Goal: Task Accomplishment & Management: Complete application form

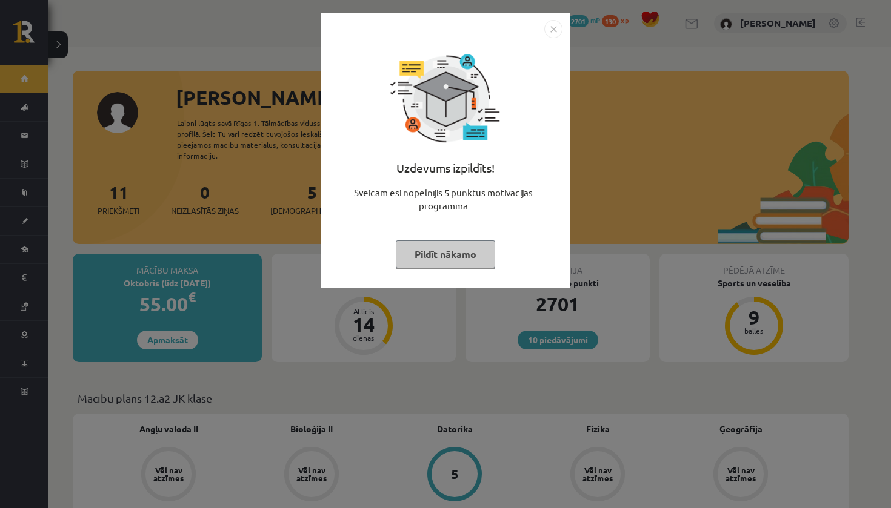
click at [462, 253] on button "Pildīt nākamo" at bounding box center [445, 254] width 99 height 28
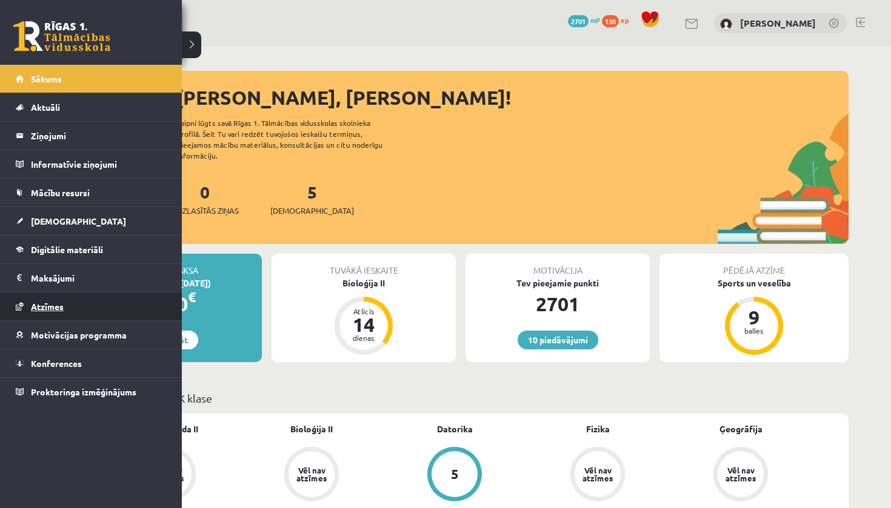
click at [51, 306] on span "Atzīmes" at bounding box center [47, 306] width 33 height 11
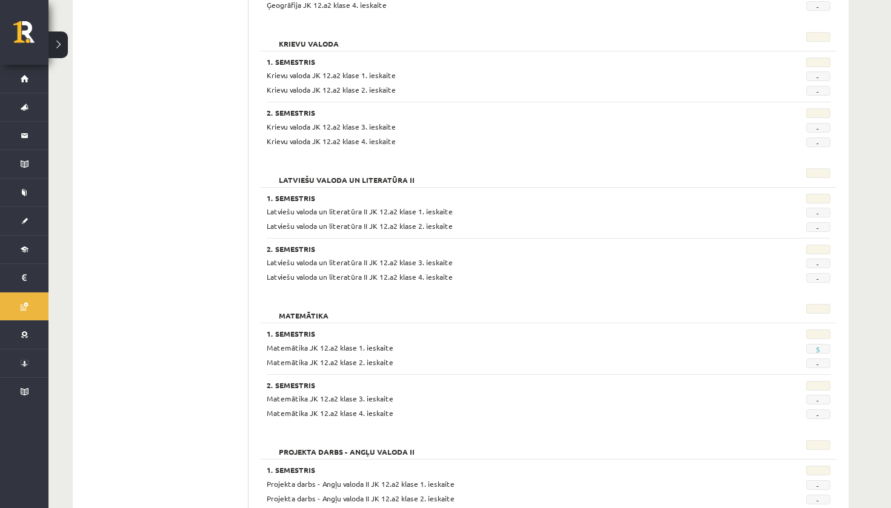
scroll to position [851, 0]
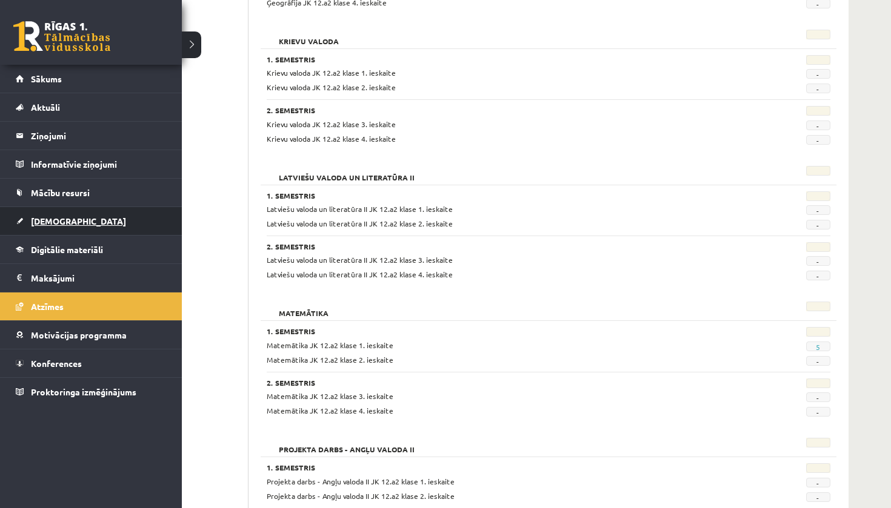
click at [56, 216] on span "[DEMOGRAPHIC_DATA]" at bounding box center [78, 221] width 95 height 11
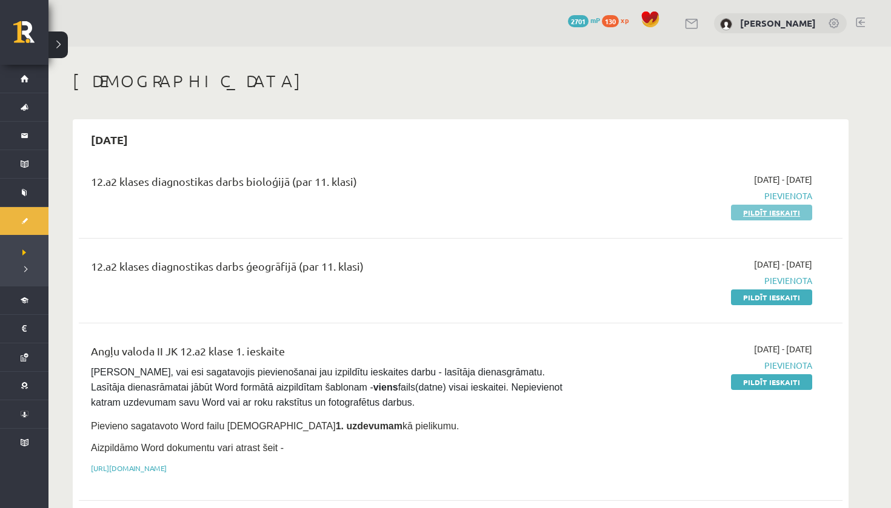
click at [743, 213] on link "Pildīt ieskaiti" at bounding box center [771, 213] width 81 height 16
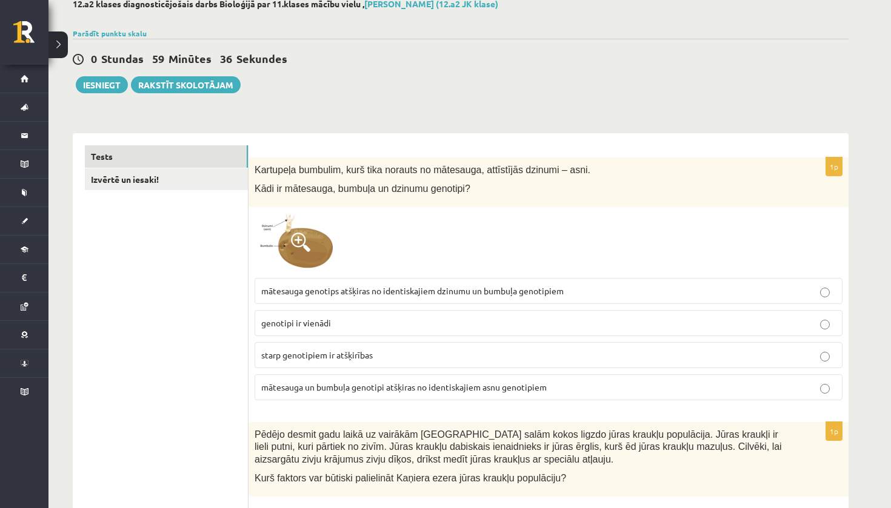
scroll to position [85, 0]
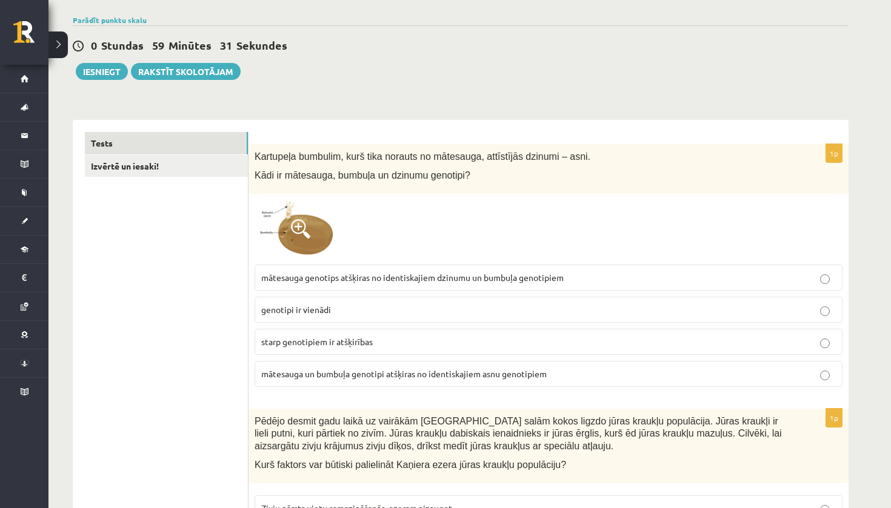
click at [308, 222] on span at bounding box center [300, 228] width 19 height 19
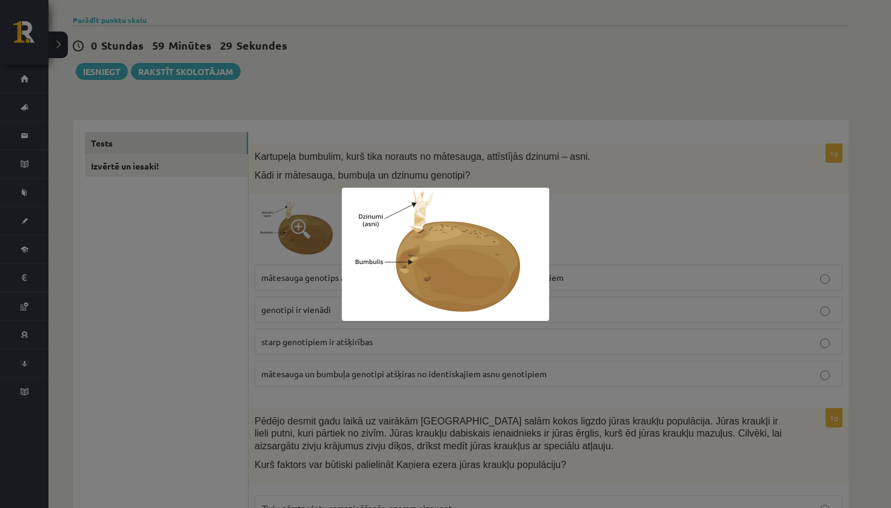
click at [703, 211] on div at bounding box center [445, 254] width 891 height 508
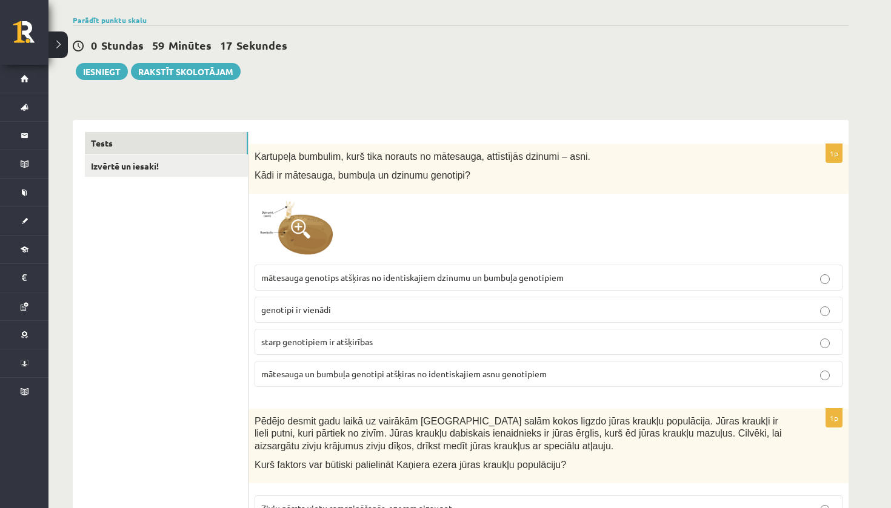
click at [526, 313] on p "genotipi ir vienādi" at bounding box center [548, 309] width 574 height 13
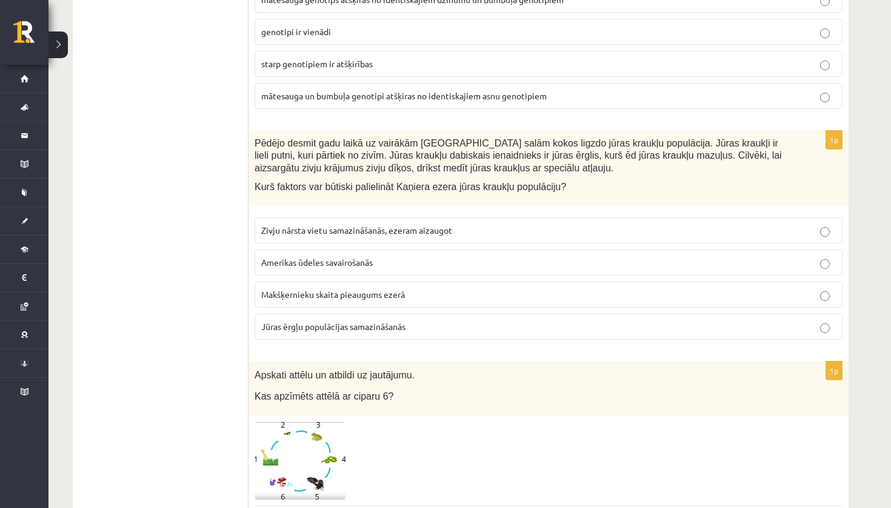
scroll to position [363, 0]
click at [526, 322] on p "Jūras ērgļu populācijas samazināšanās" at bounding box center [548, 327] width 574 height 13
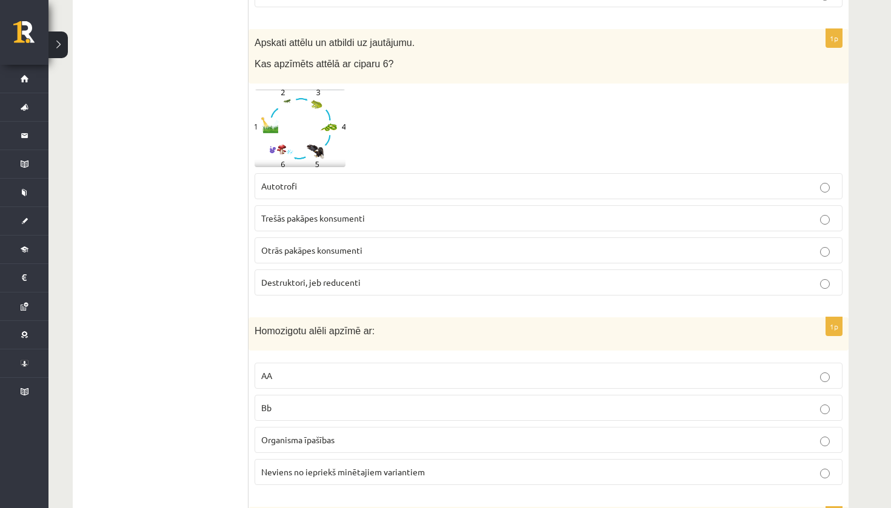
scroll to position [697, 0]
click at [311, 140] on img at bounding box center [299, 128] width 91 height 78
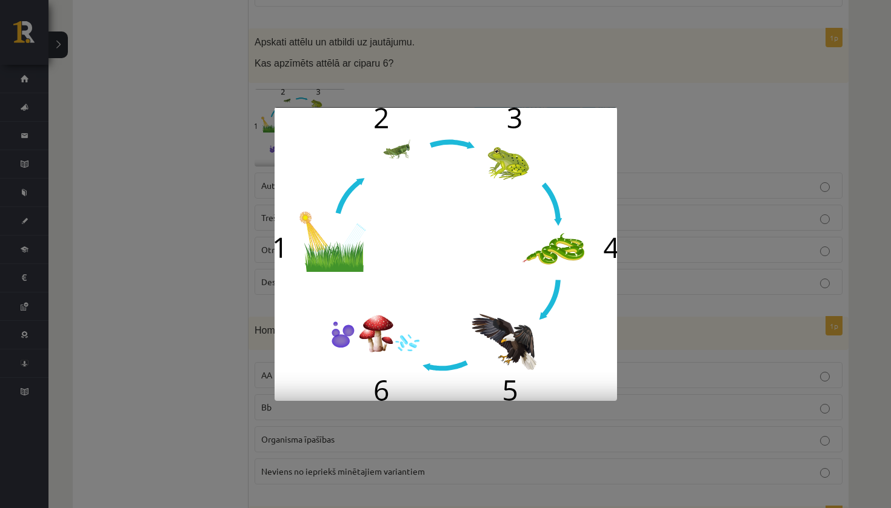
click at [729, 124] on div at bounding box center [445, 254] width 891 height 508
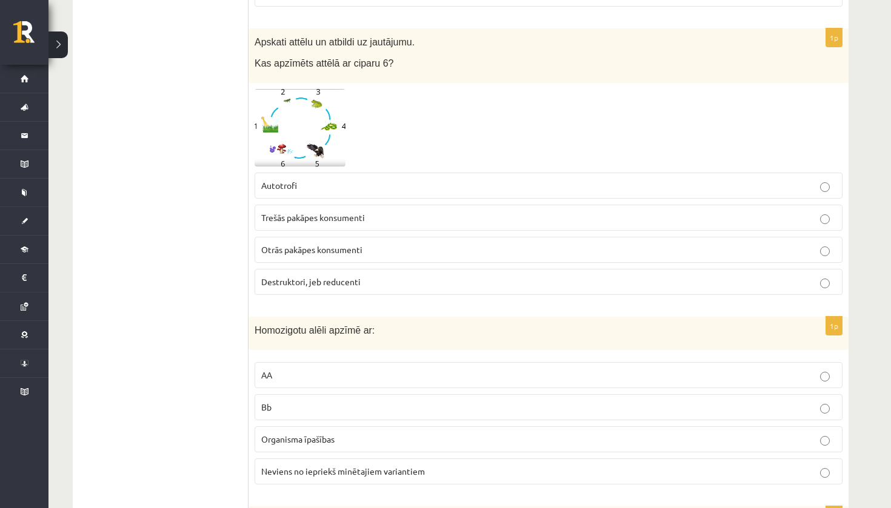
click at [368, 254] on label "Otrās pakāpes konsumenti" at bounding box center [548, 250] width 588 height 26
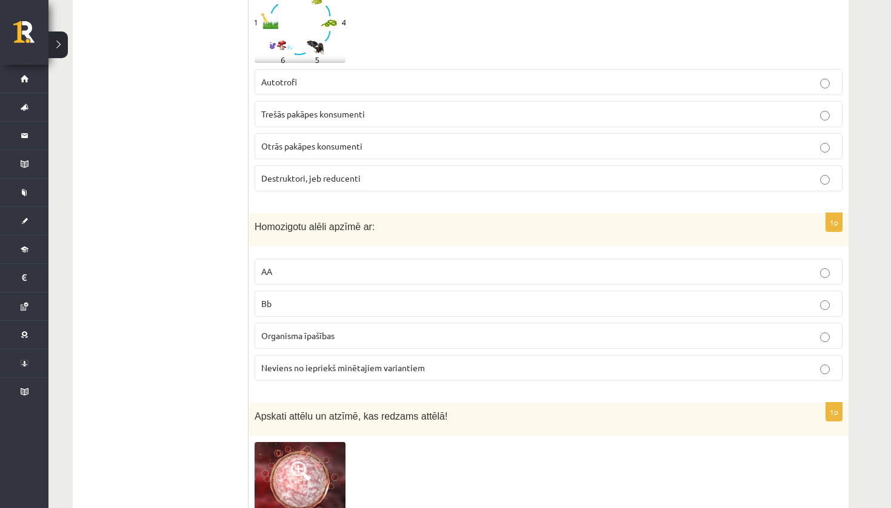
scroll to position [801, 0]
click at [370, 264] on p "AA" at bounding box center [548, 270] width 574 height 13
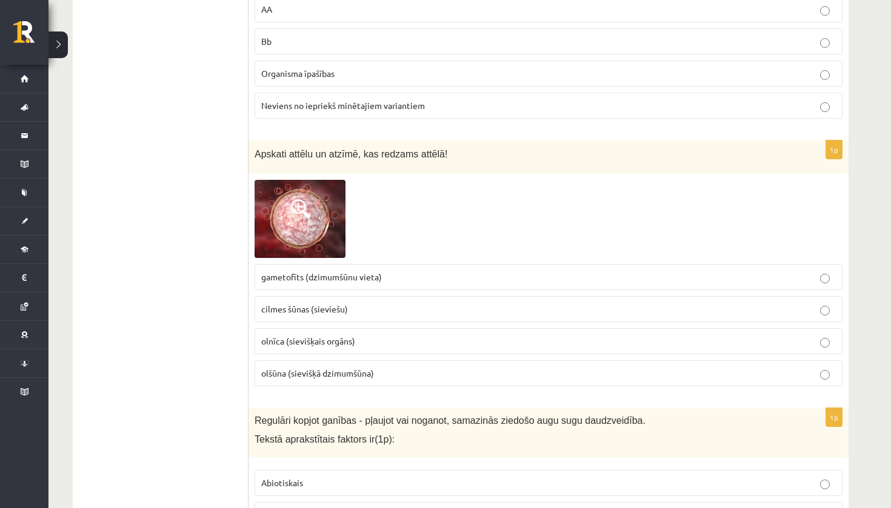
scroll to position [1067, 0]
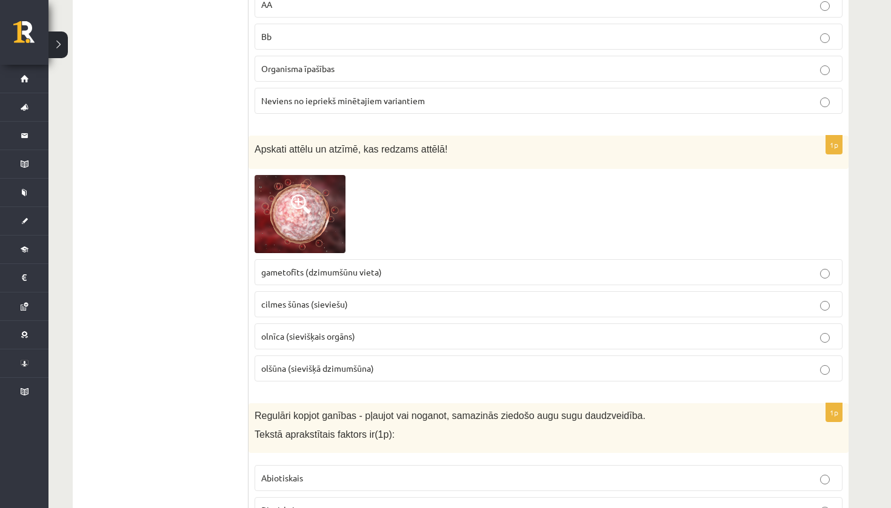
click at [330, 365] on span "olšūna (sievišķā dzimumšūna)" at bounding box center [317, 368] width 113 height 11
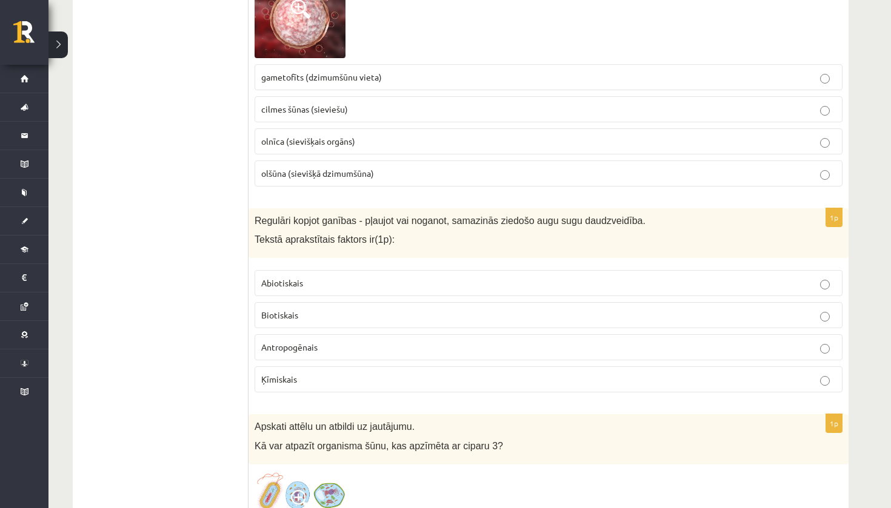
scroll to position [1261, 0]
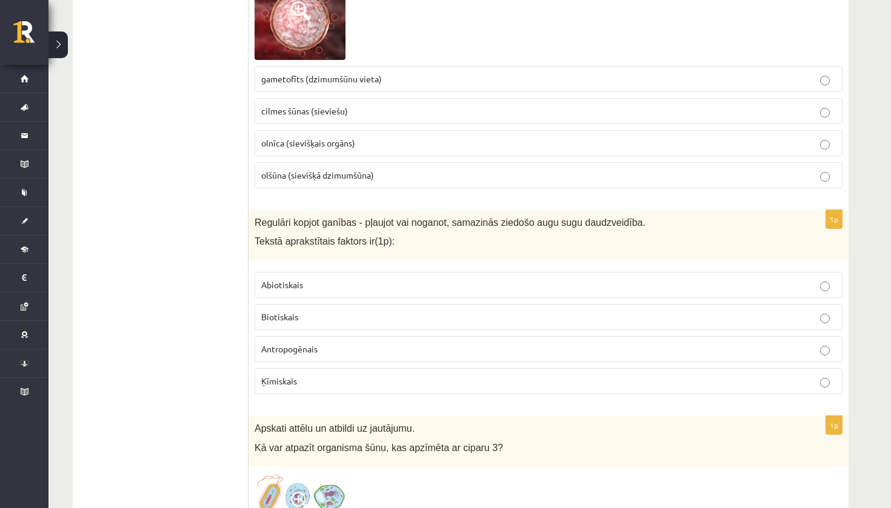
click at [413, 343] on p "Antropogēnais" at bounding box center [548, 349] width 574 height 13
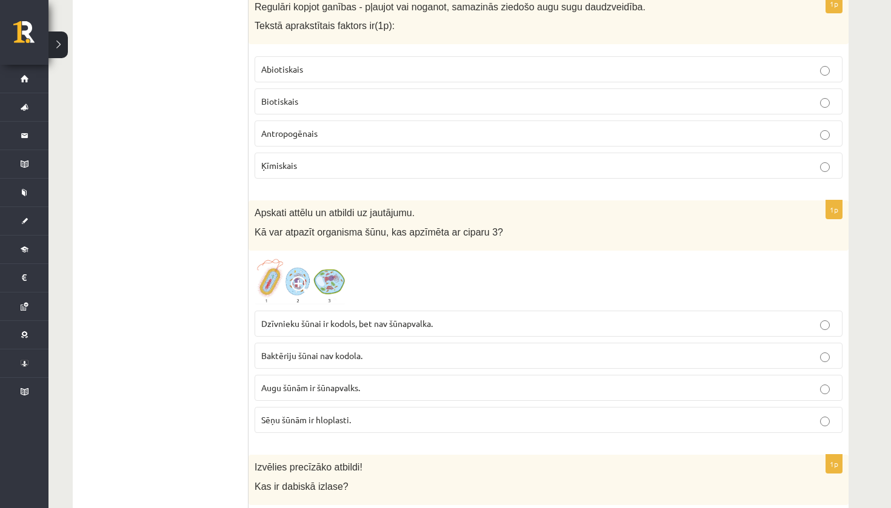
scroll to position [1475, 0]
click at [316, 273] on img at bounding box center [299, 282] width 91 height 48
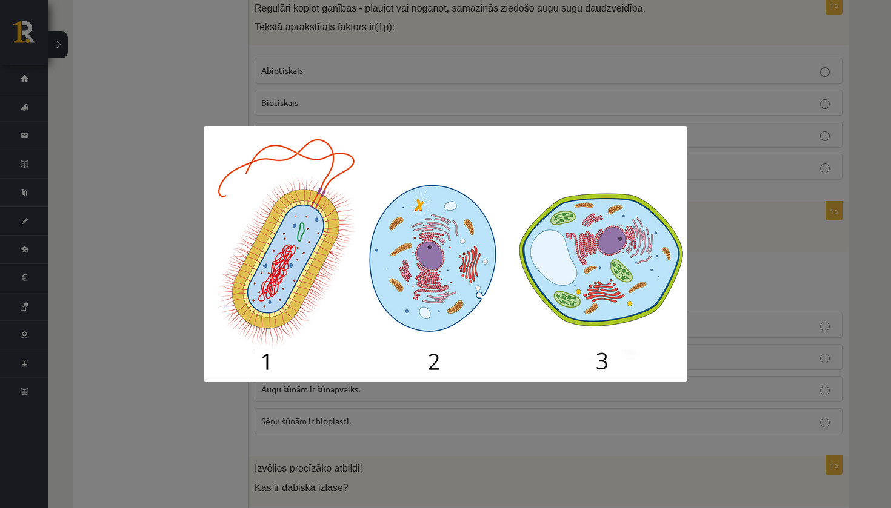
click at [771, 268] on div at bounding box center [445, 254] width 891 height 508
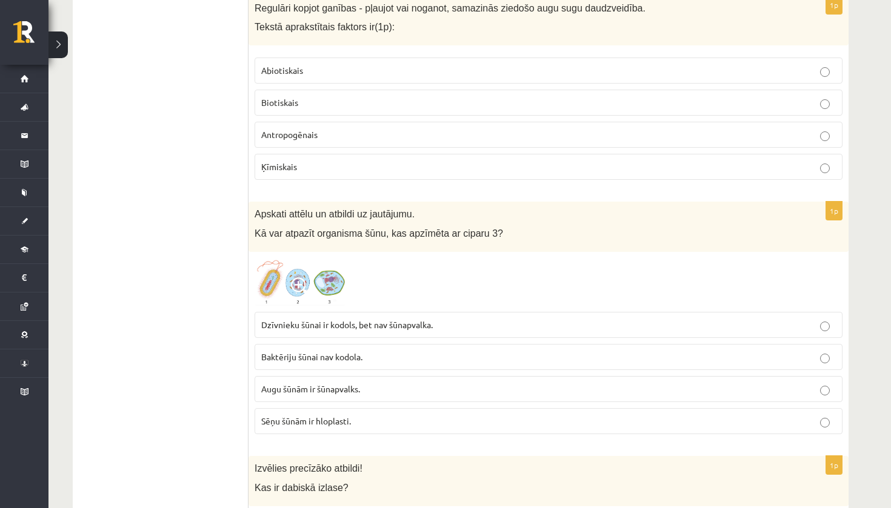
click at [374, 383] on p "Augu šūnām ir šūnapvalks." at bounding box center [548, 389] width 574 height 13
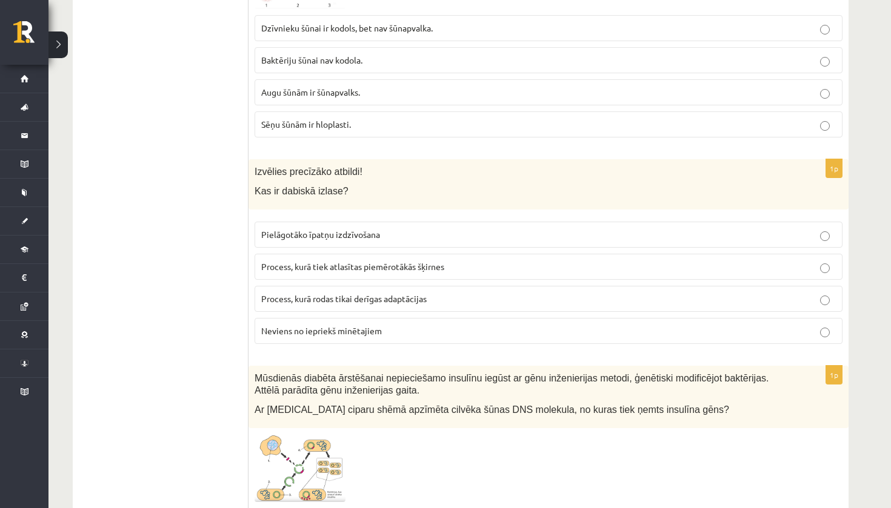
scroll to position [1773, 0]
click at [305, 264] on span "Process, kurā tiek atlasītas piemērotākās šķirnes" at bounding box center [352, 265] width 183 height 11
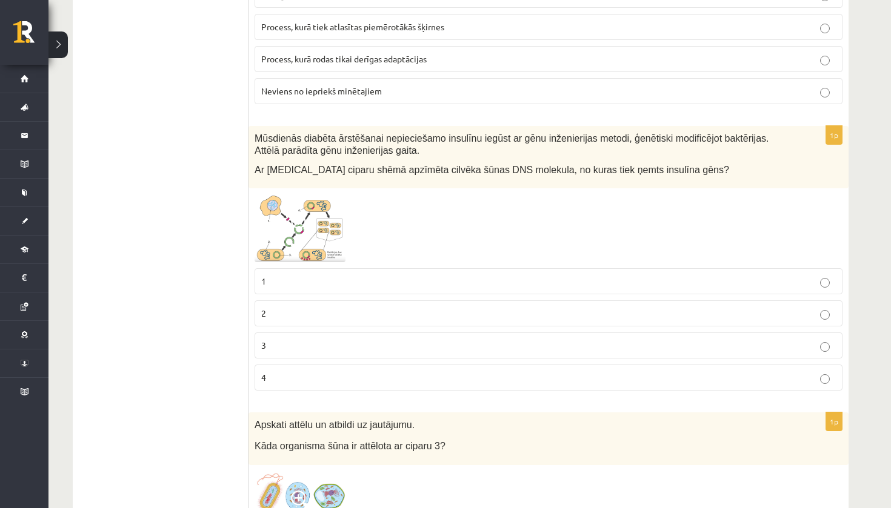
scroll to position [2012, 0]
click at [318, 229] on img at bounding box center [299, 228] width 91 height 68
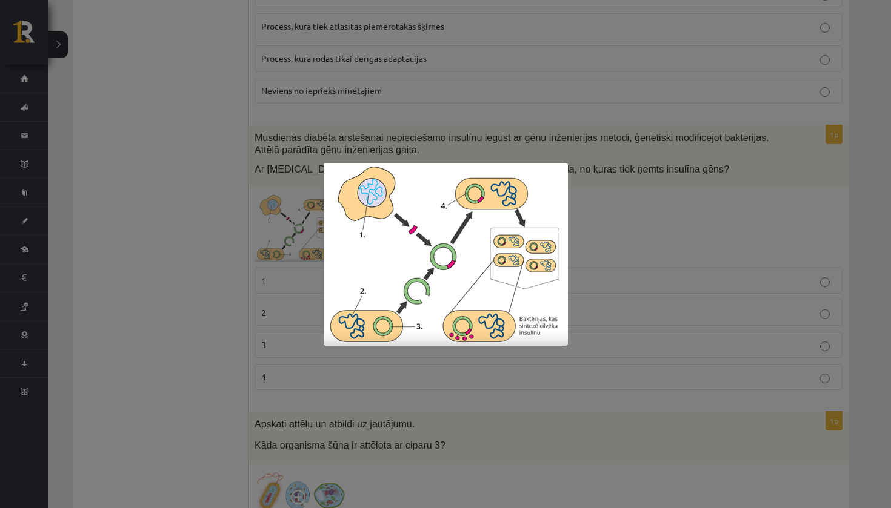
click at [586, 225] on div at bounding box center [445, 254] width 891 height 508
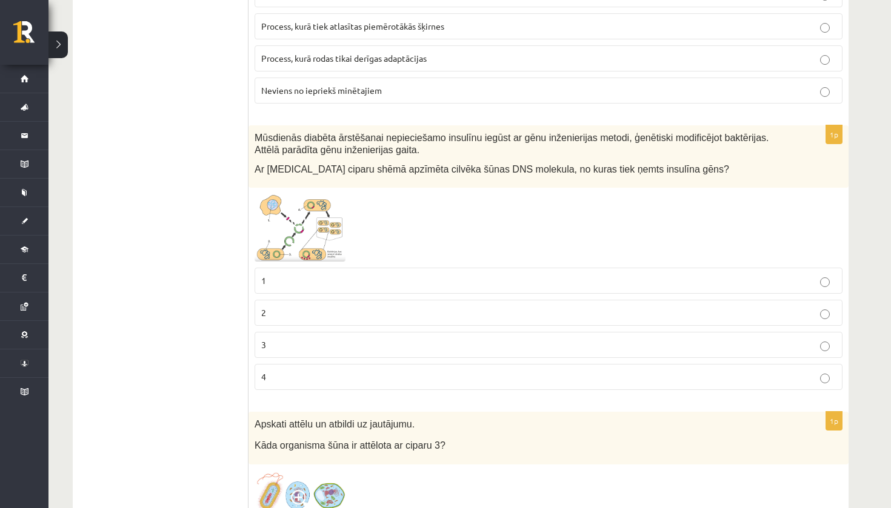
click at [320, 281] on label "1" at bounding box center [548, 281] width 588 height 26
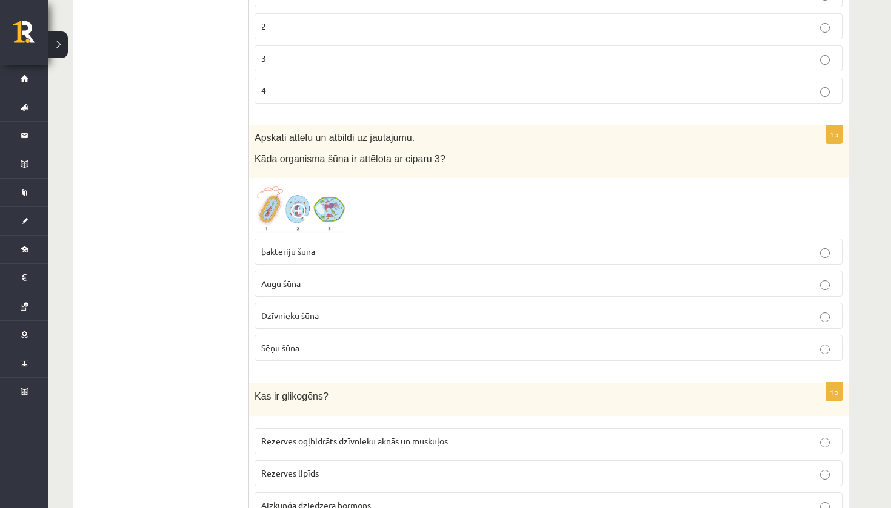
scroll to position [2298, 0]
click at [323, 282] on p "Augu šūna" at bounding box center [548, 284] width 574 height 13
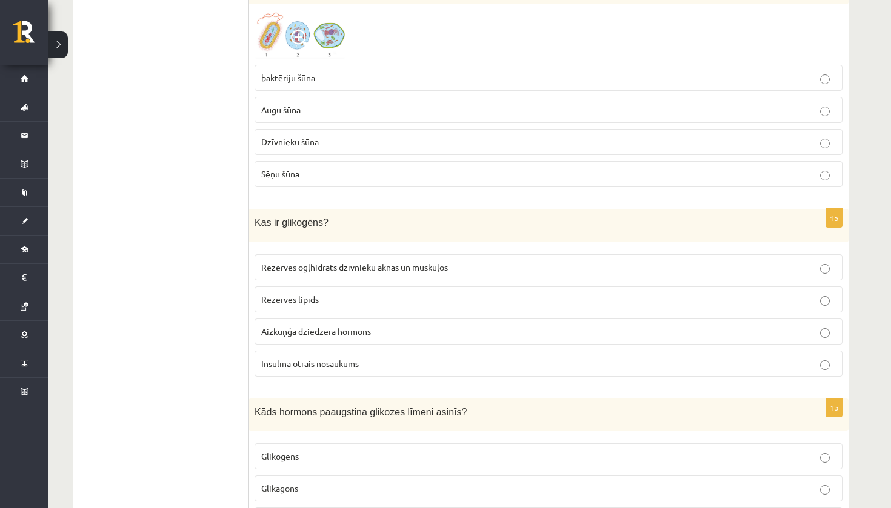
scroll to position [2478, 0]
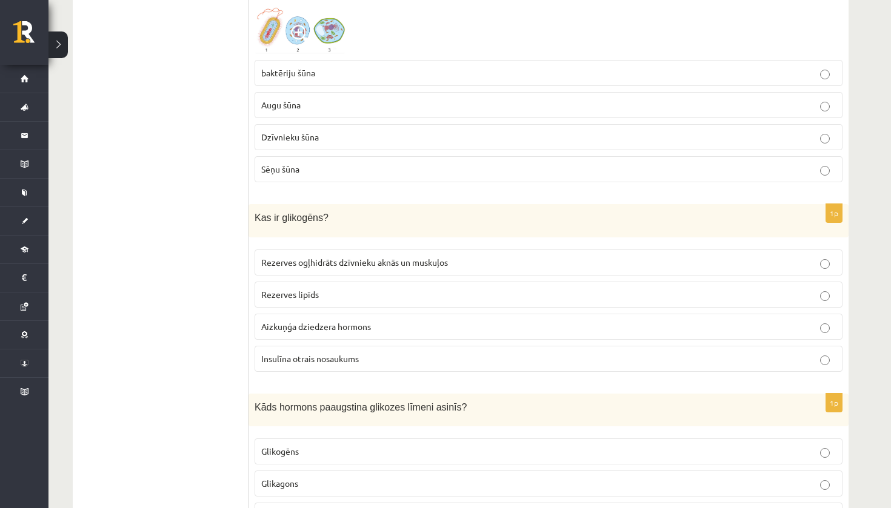
click at [362, 257] on span "Rezerves ogļhidrāts dzīvnieku aknās un muskuļos" at bounding box center [354, 262] width 187 height 11
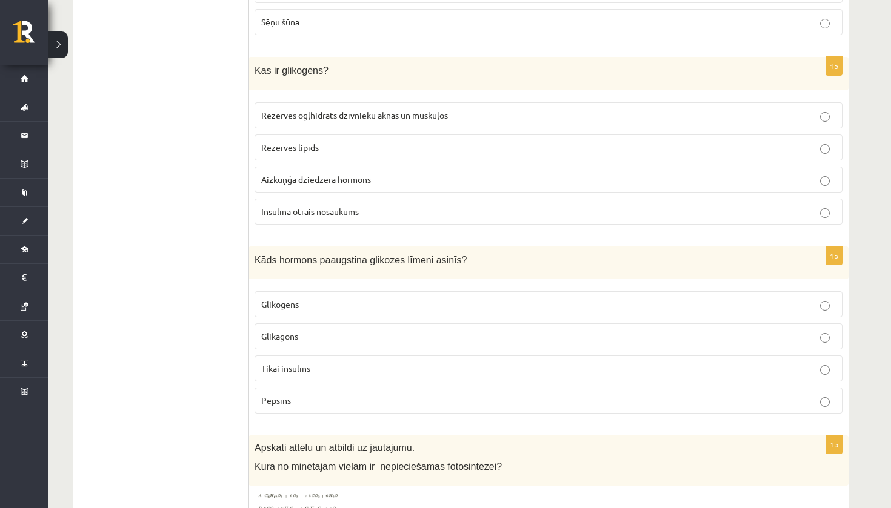
scroll to position [2635, 0]
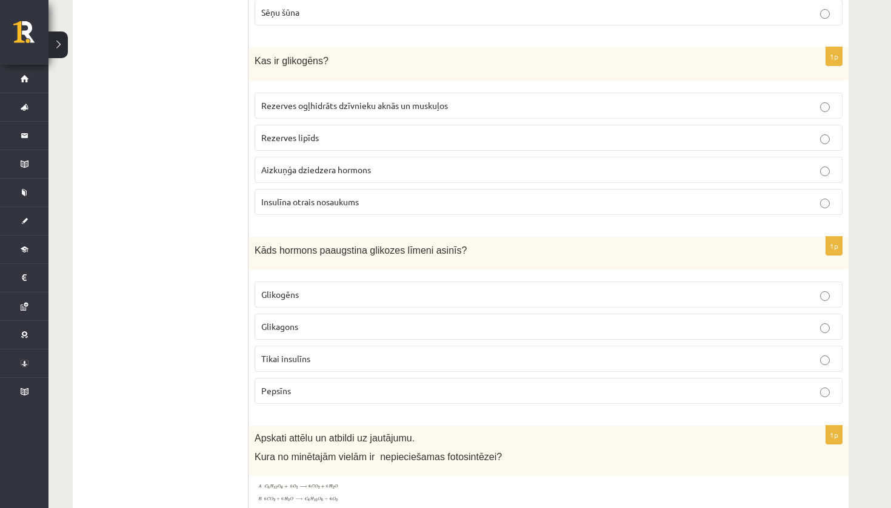
click at [386, 323] on p "Glikagons" at bounding box center [548, 326] width 574 height 13
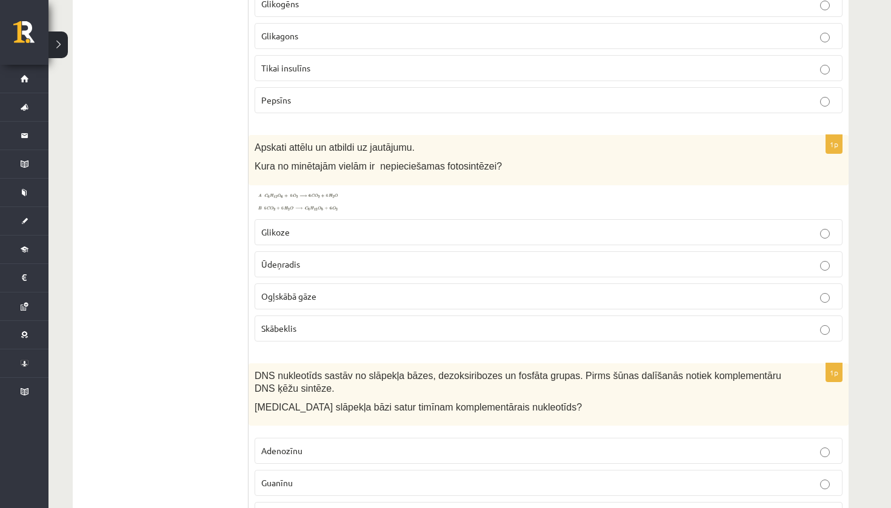
scroll to position [2927, 0]
click at [338, 288] on p "Ogļskābā gāze" at bounding box center [548, 294] width 574 height 13
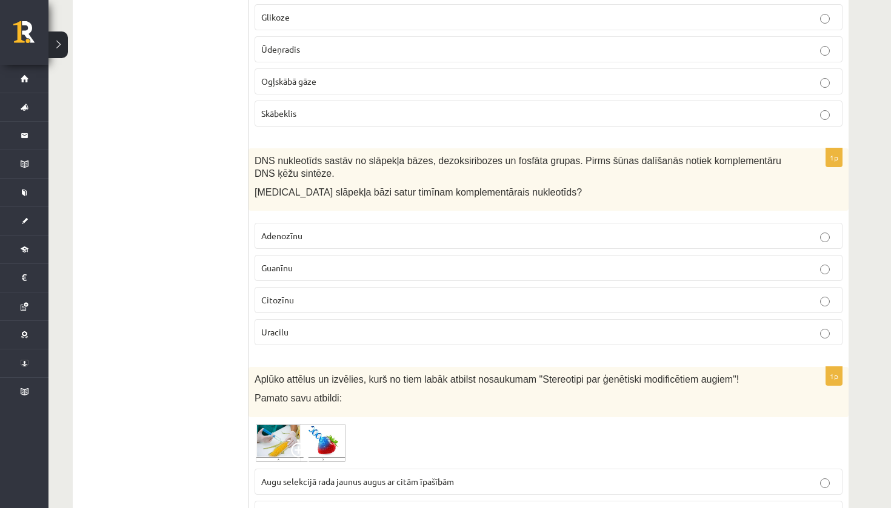
scroll to position [3140, 0]
click at [345, 232] on p "Adenozīnu" at bounding box center [548, 236] width 574 height 13
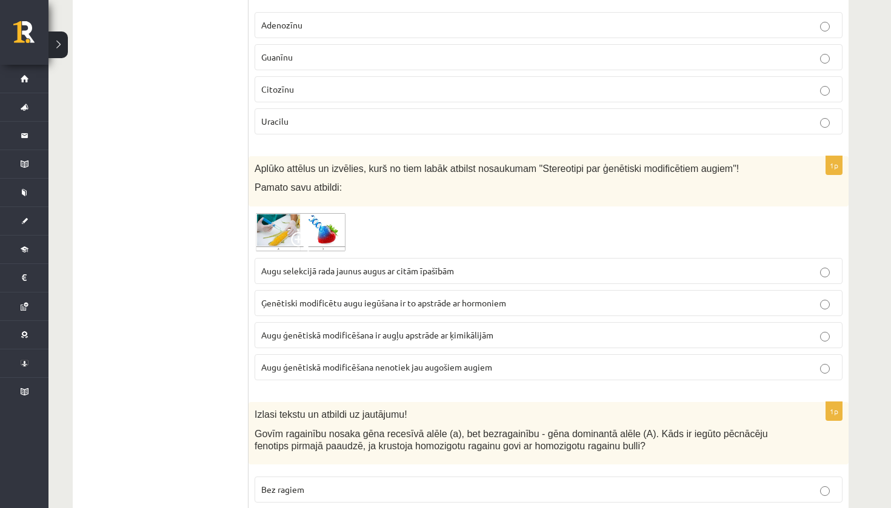
scroll to position [3353, 0]
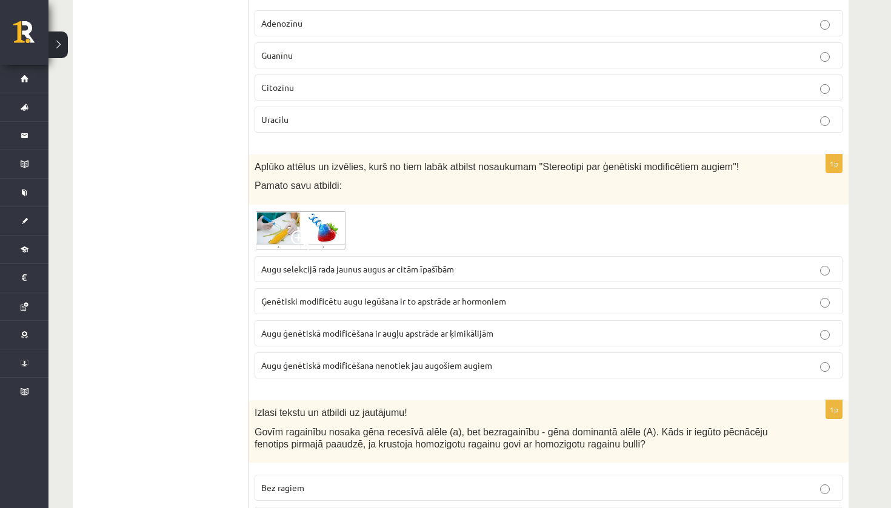
click at [365, 360] on span "Augu ģenētiskā modificēšana nenotiek jau augošiem augiem" at bounding box center [376, 365] width 231 height 11
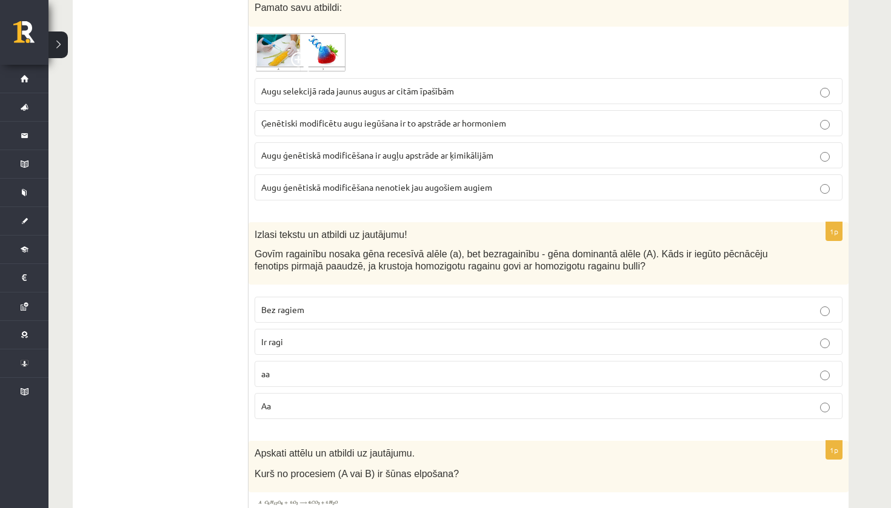
scroll to position [3546, 0]
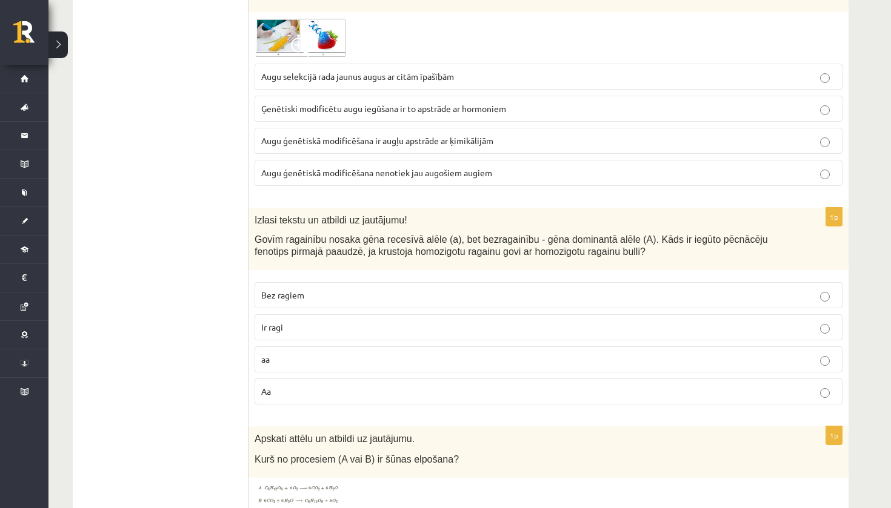
click at [438, 321] on p "Ir ragi" at bounding box center [548, 327] width 574 height 13
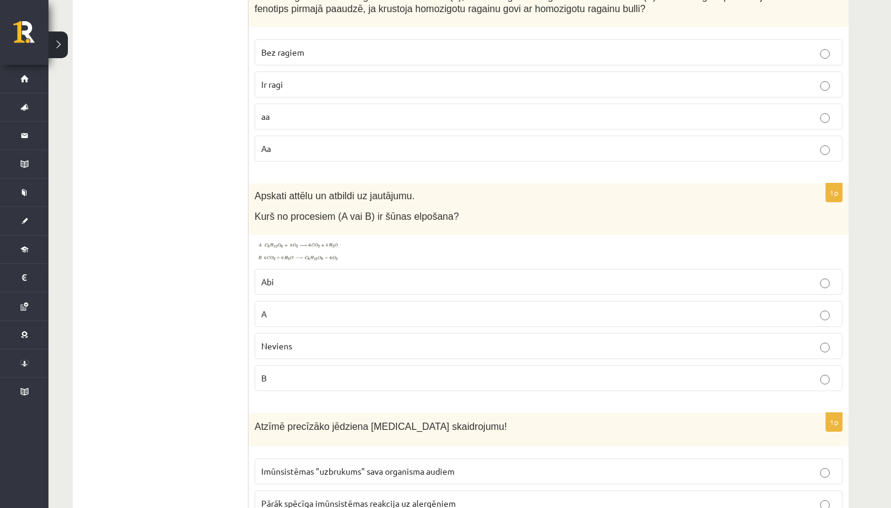
scroll to position [3795, 0]
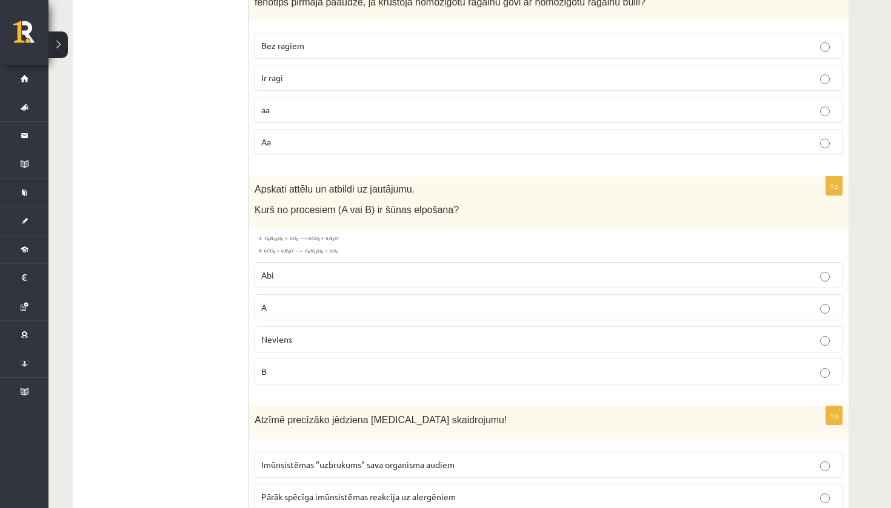
click at [402, 269] on p "Abi" at bounding box center [548, 275] width 574 height 13
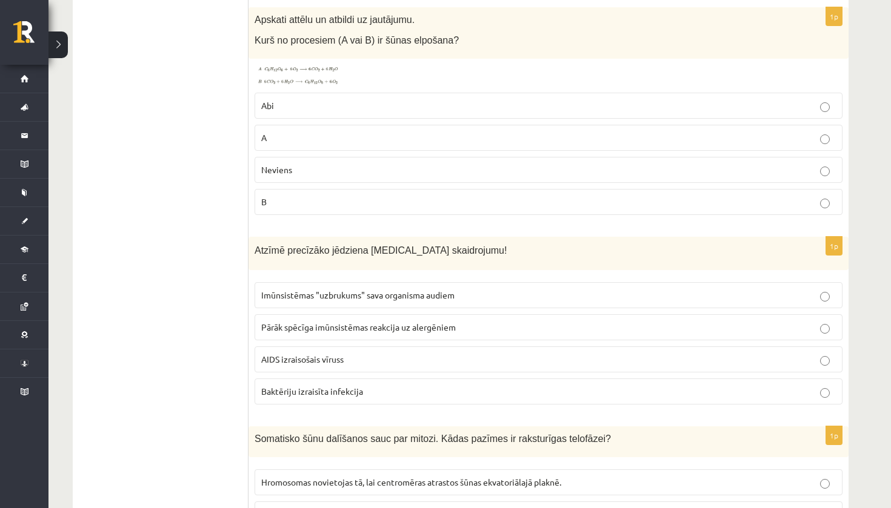
scroll to position [4026, 0]
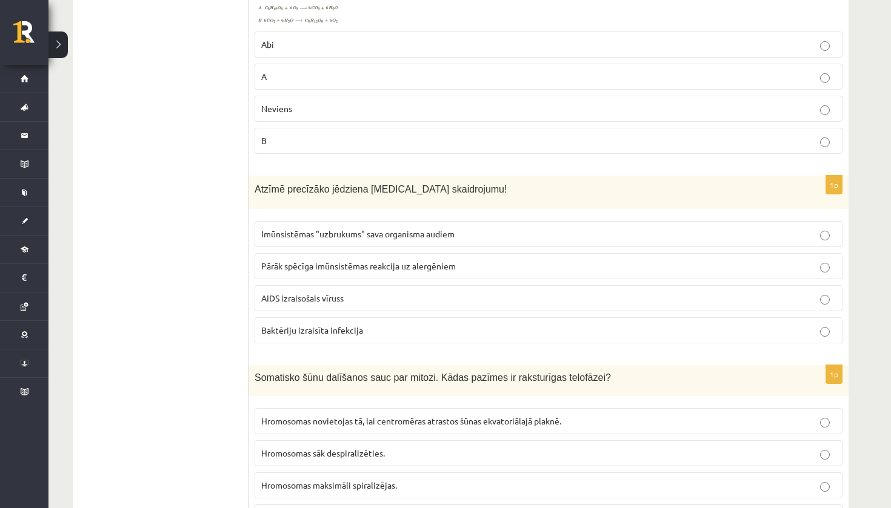
click at [296, 70] on p "A" at bounding box center [548, 76] width 574 height 13
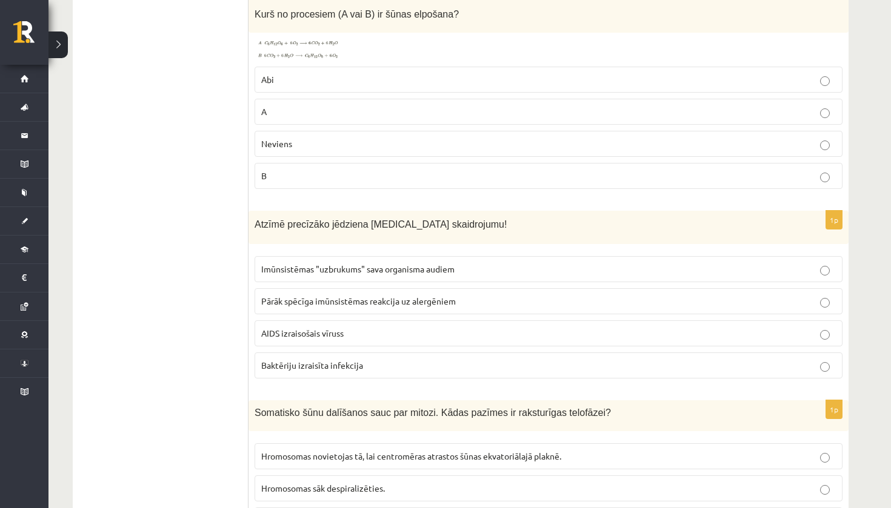
scroll to position [3991, 0]
click at [298, 73] on p "Abi" at bounding box center [548, 79] width 574 height 13
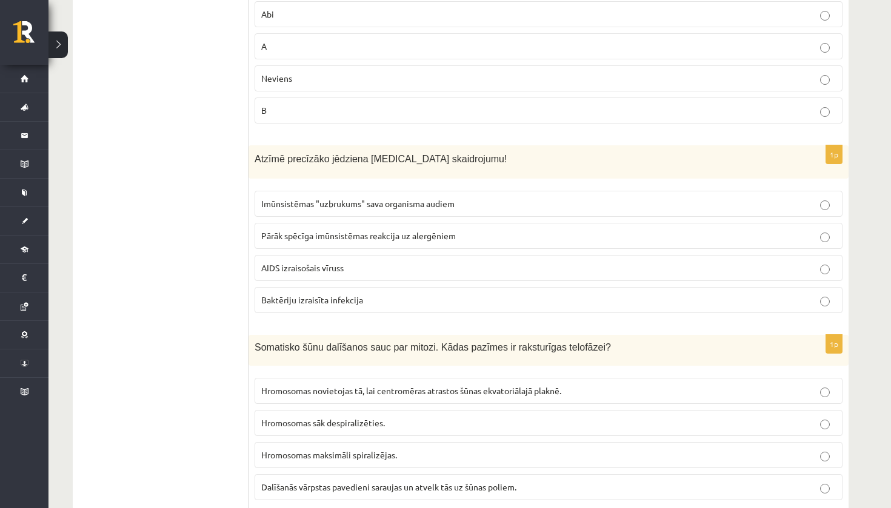
scroll to position [4061, 0]
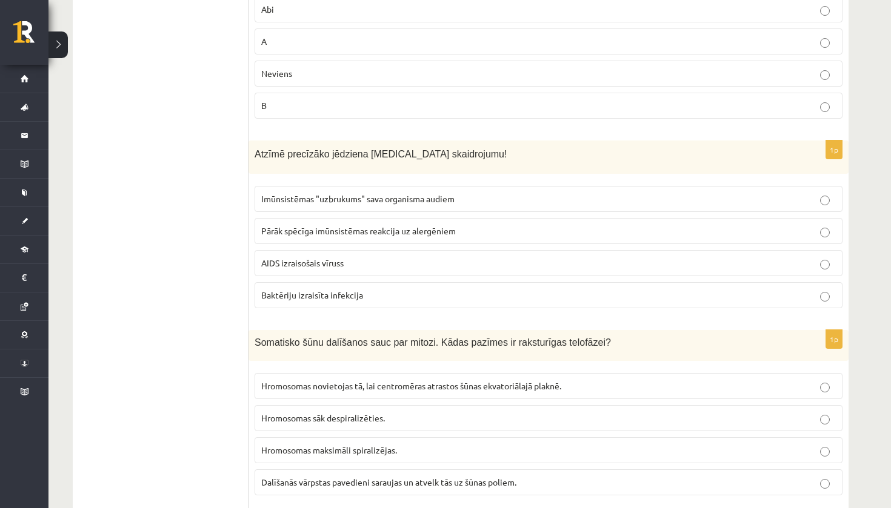
click at [337, 257] on span "AIDS izraisošais vīruss" at bounding box center [302, 262] width 82 height 11
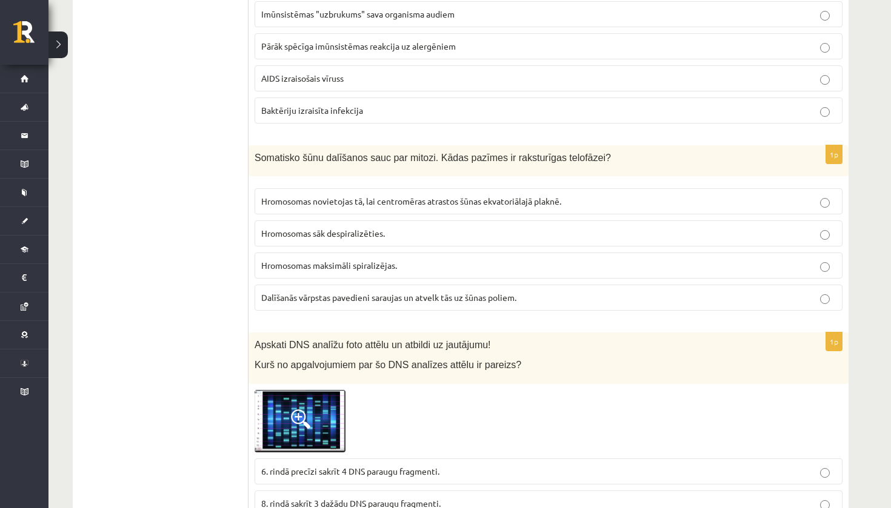
scroll to position [4248, 0]
click at [353, 226] on span "Hromosomas sāk despiralizēties." at bounding box center [323, 231] width 124 height 11
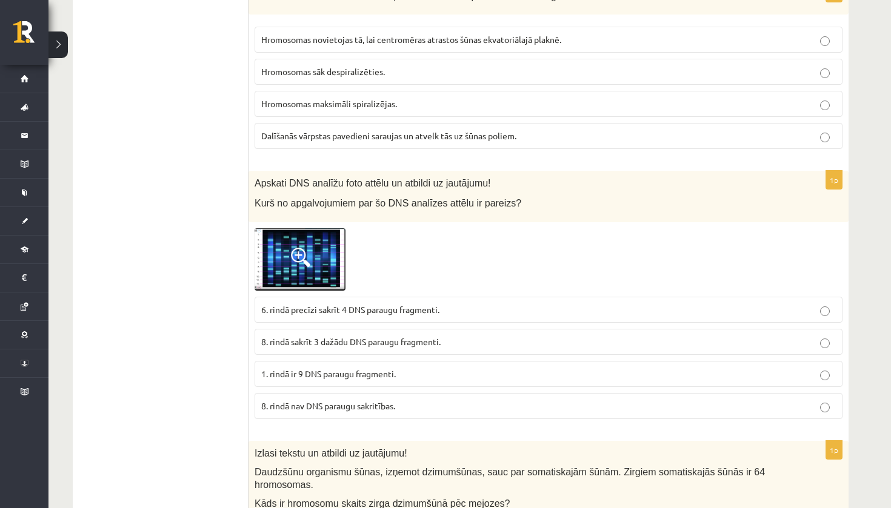
scroll to position [4416, 0]
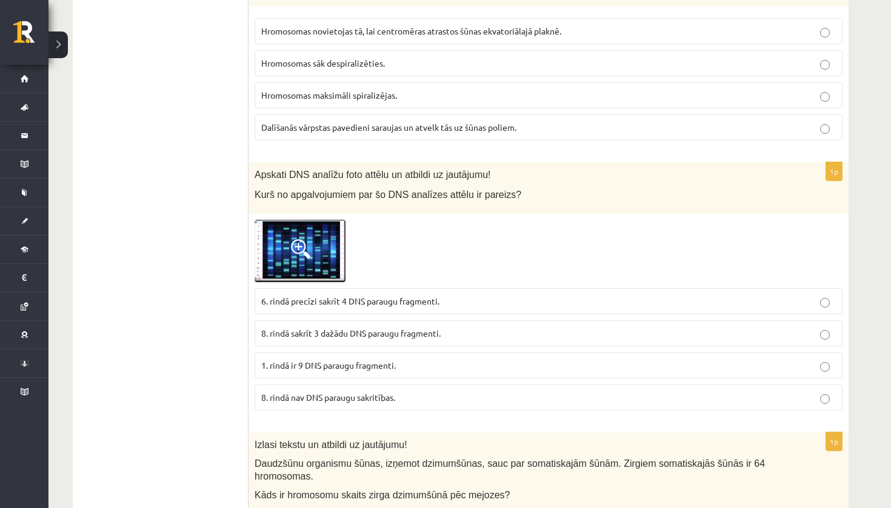
click at [322, 234] on img at bounding box center [299, 251] width 91 height 63
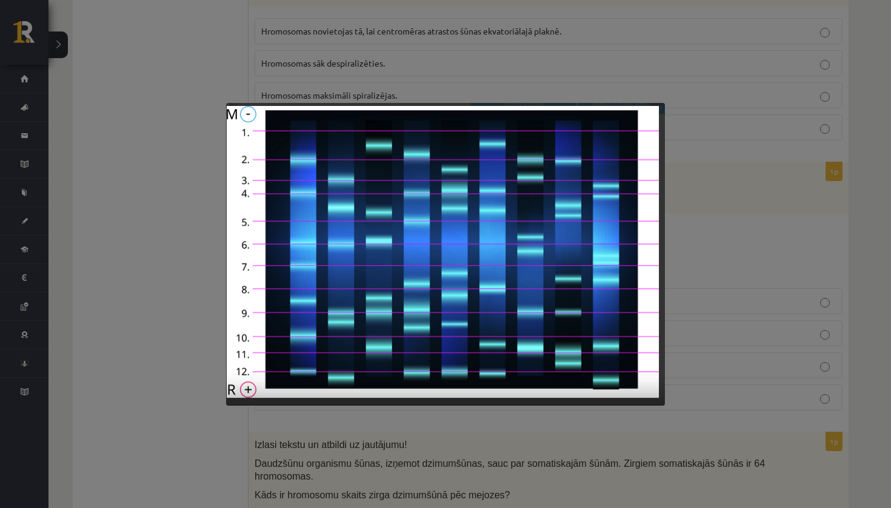
click at [789, 181] on div at bounding box center [445, 254] width 891 height 508
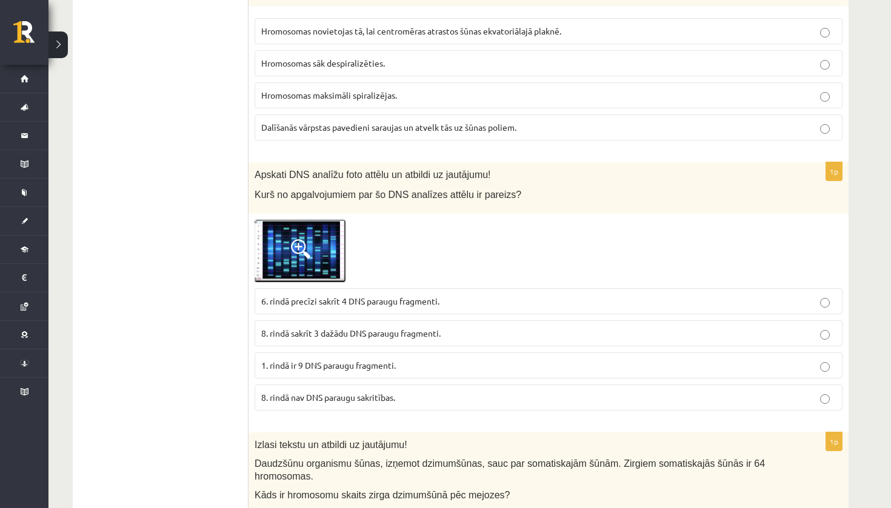
click at [302, 251] on img at bounding box center [299, 251] width 91 height 63
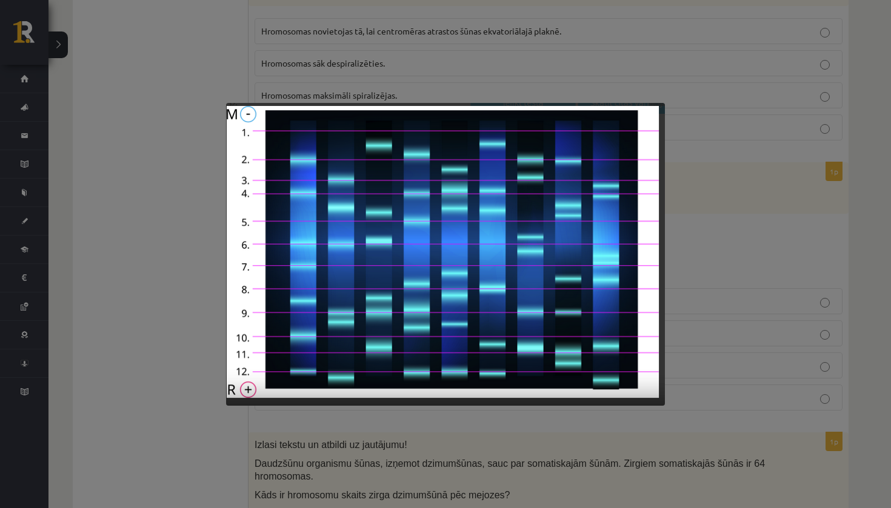
click at [689, 301] on div at bounding box center [445, 254] width 891 height 508
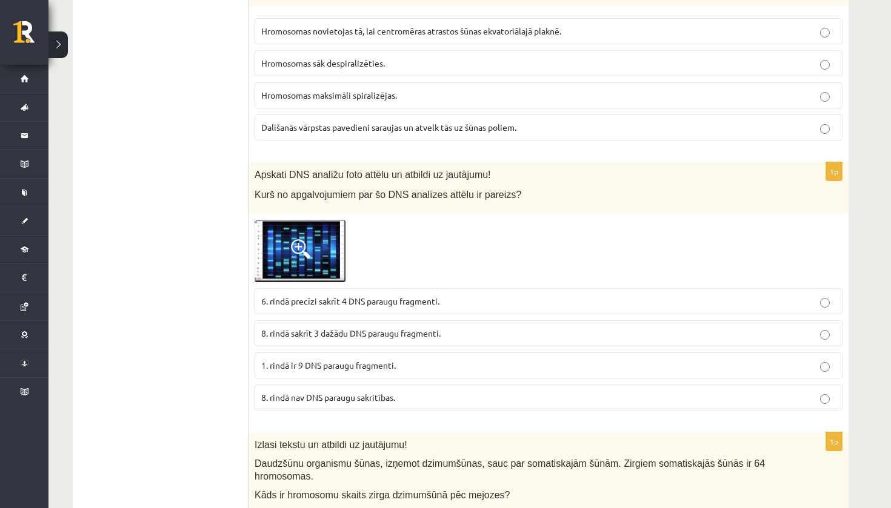
click at [500, 394] on label "8. rindā nav DNS paraugu sakritības." at bounding box center [548, 398] width 588 height 26
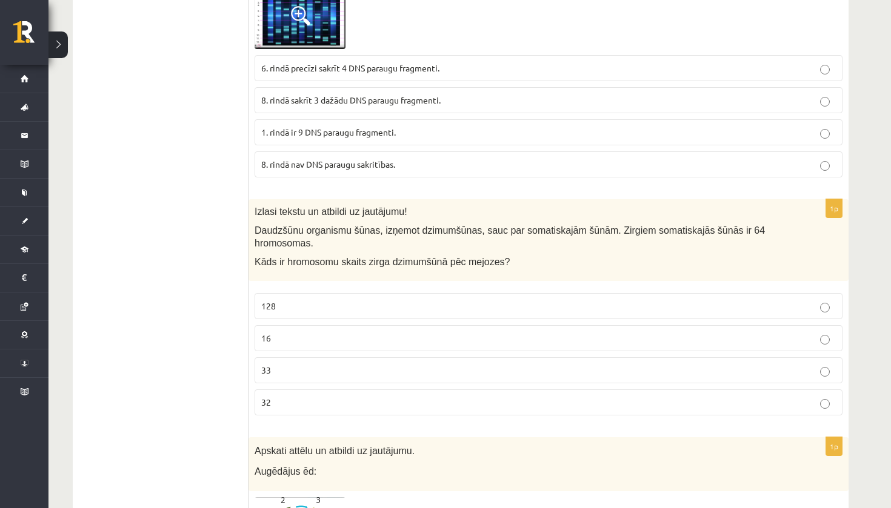
click at [500, 394] on label "32" at bounding box center [548, 403] width 588 height 26
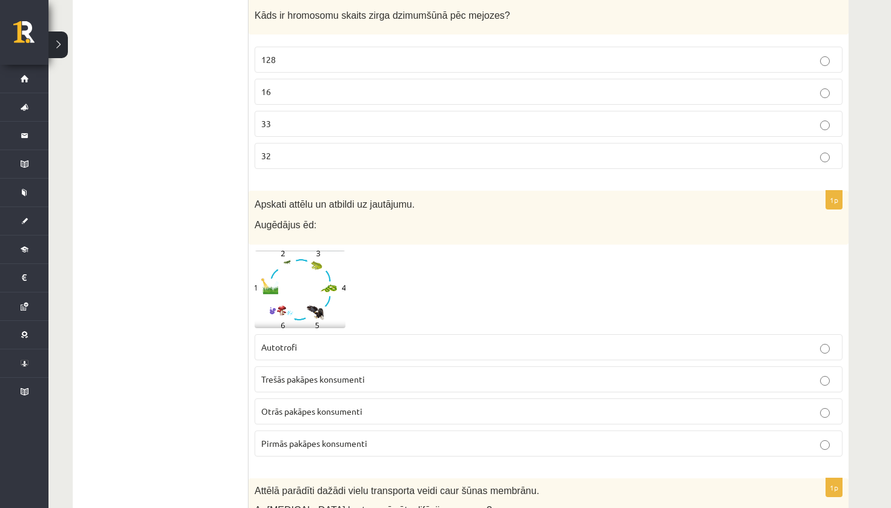
scroll to position [4904, 0]
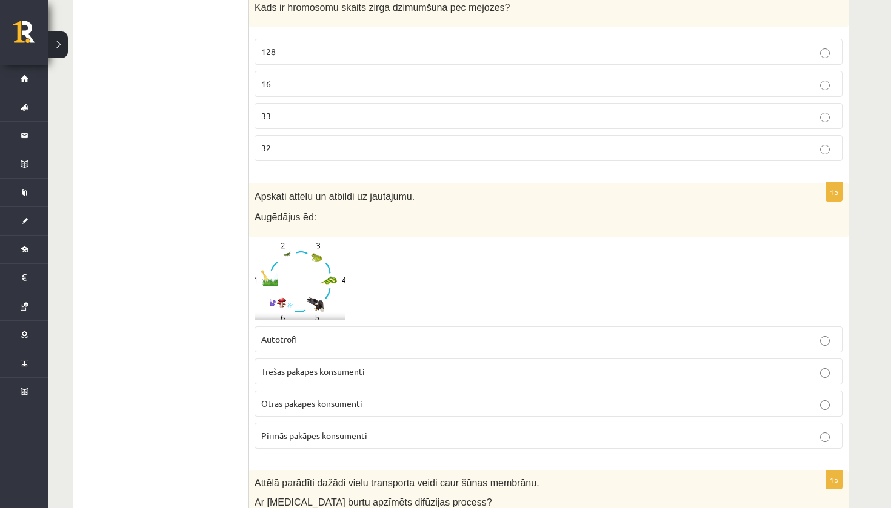
click at [311, 271] on img at bounding box center [299, 282] width 91 height 78
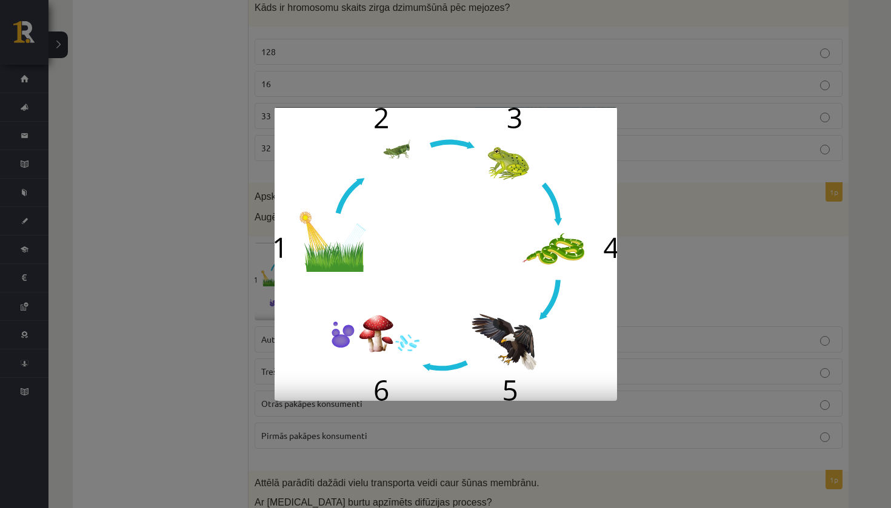
click at [222, 182] on div at bounding box center [445, 254] width 891 height 508
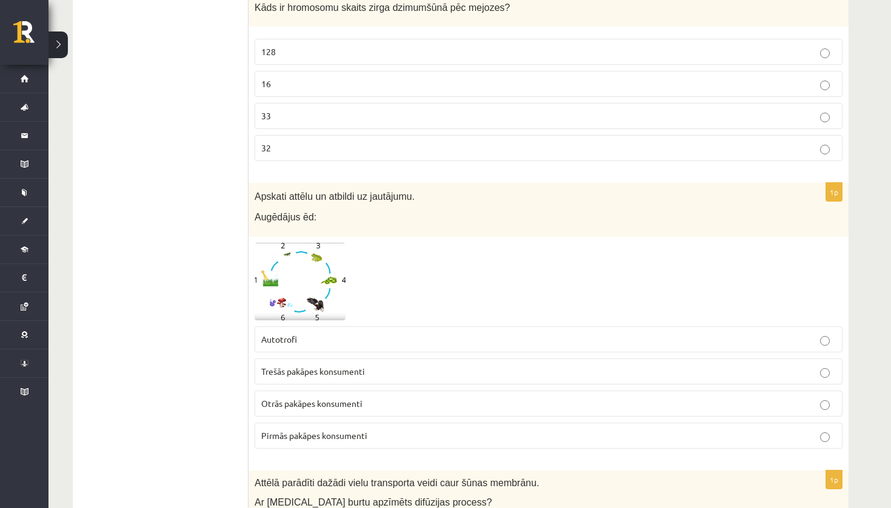
click at [330, 398] on span "Otrās pakāpes konsumenti" at bounding box center [311, 403] width 101 height 11
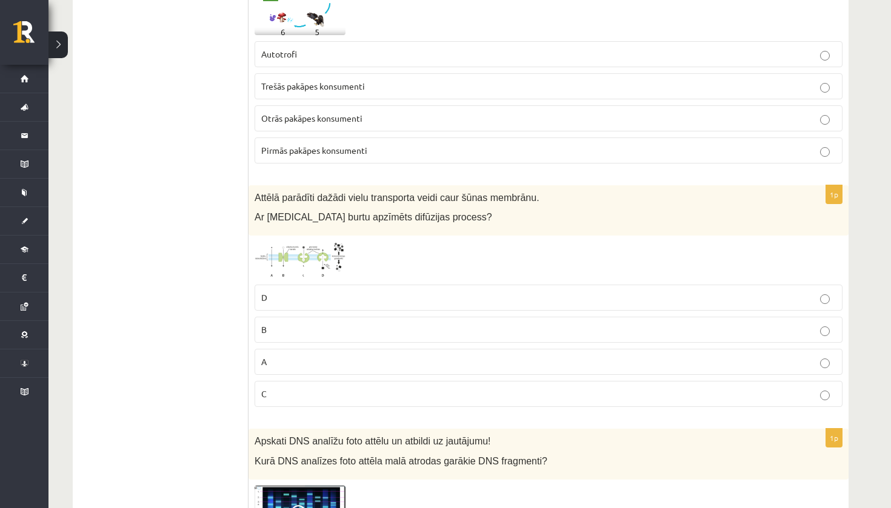
scroll to position [5192, 0]
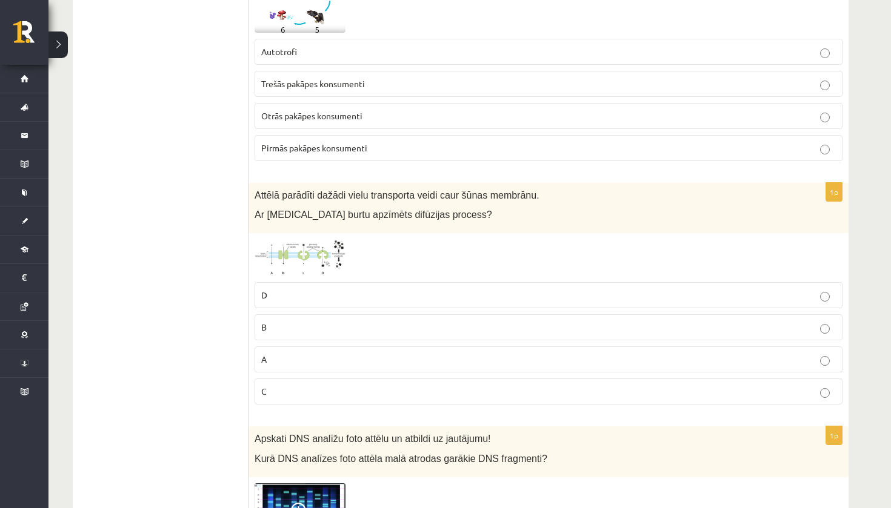
click at [314, 240] on img at bounding box center [299, 257] width 91 height 37
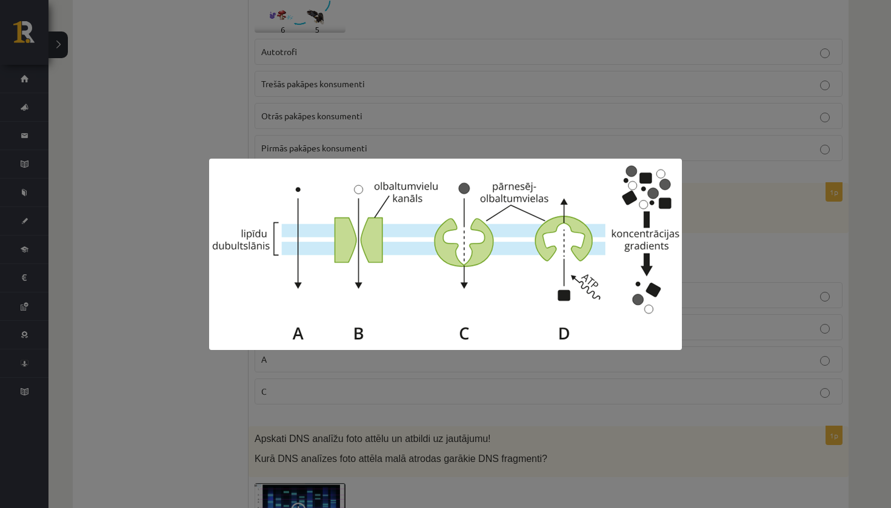
click at [136, 365] on div at bounding box center [445, 254] width 891 height 508
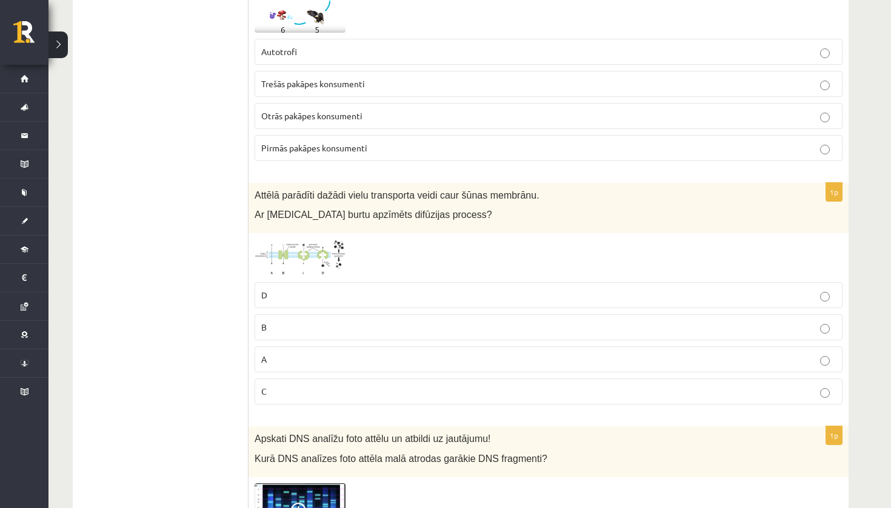
click at [311, 240] on img at bounding box center [299, 257] width 91 height 37
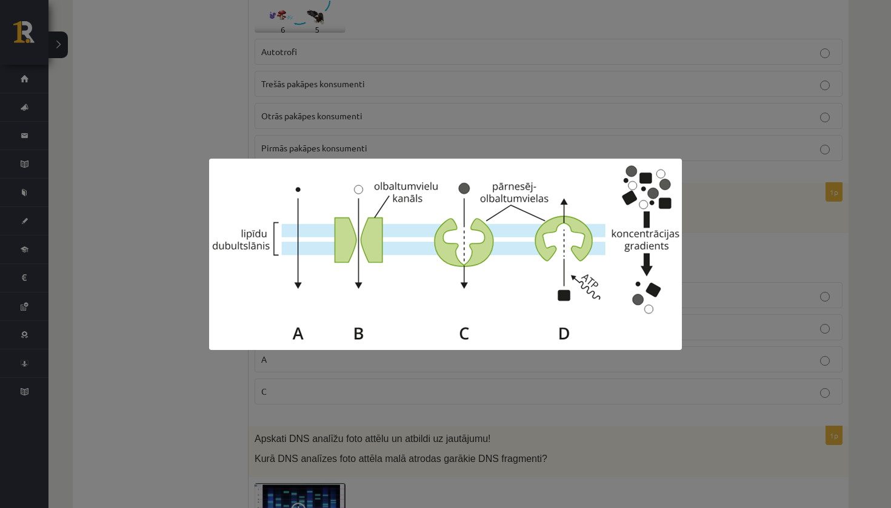
click at [192, 292] on div at bounding box center [445, 254] width 891 height 508
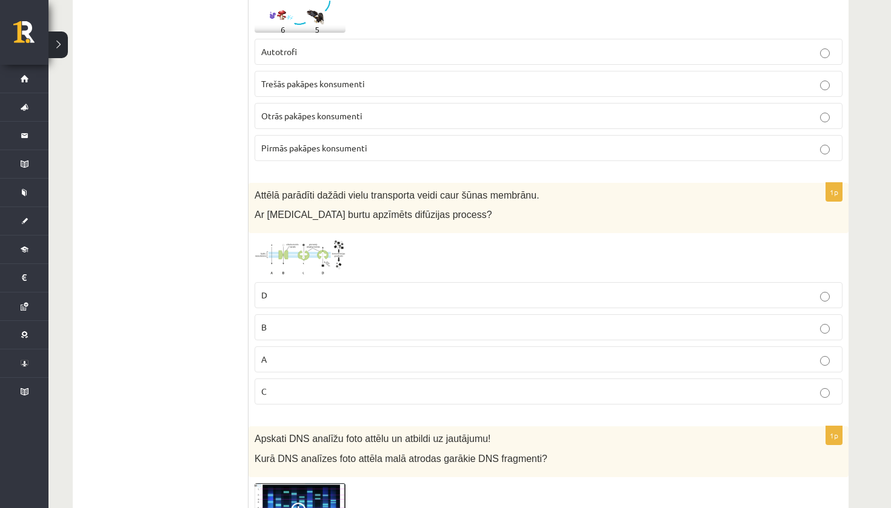
click at [351, 289] on p "D" at bounding box center [548, 295] width 574 height 13
click at [344, 321] on p "B" at bounding box center [548, 327] width 574 height 13
click at [343, 385] on p "C" at bounding box center [548, 391] width 574 height 13
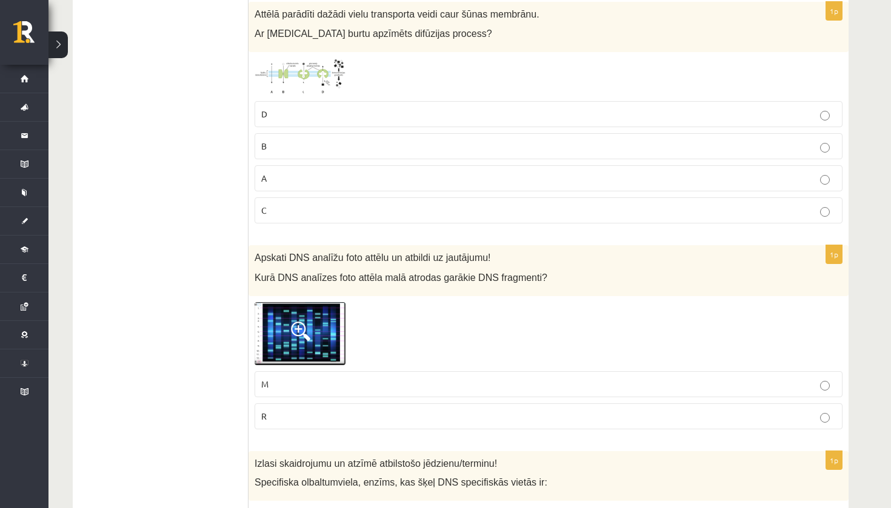
scroll to position [5386, 0]
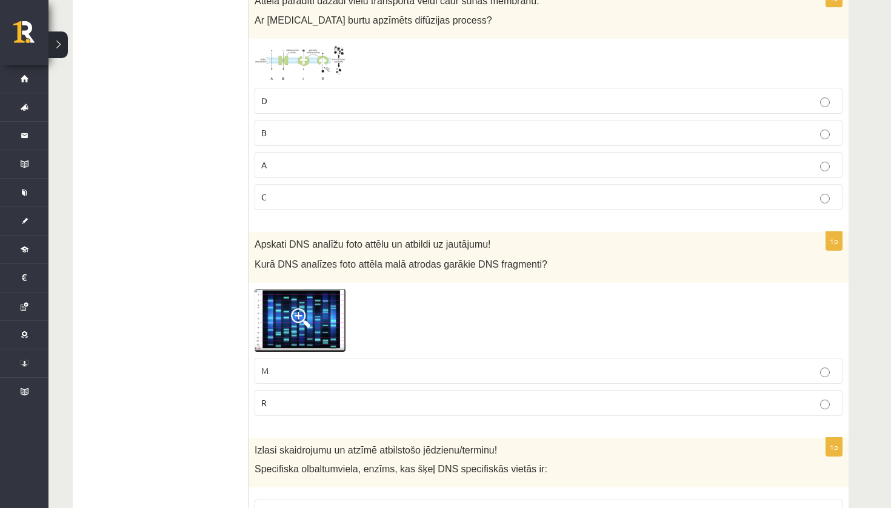
click at [302, 319] on img at bounding box center [299, 320] width 91 height 63
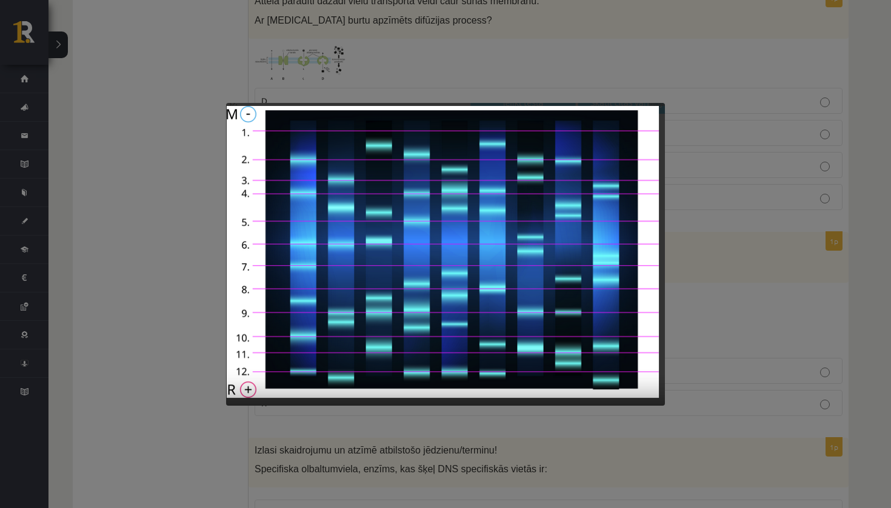
click at [147, 311] on div at bounding box center [445, 254] width 891 height 508
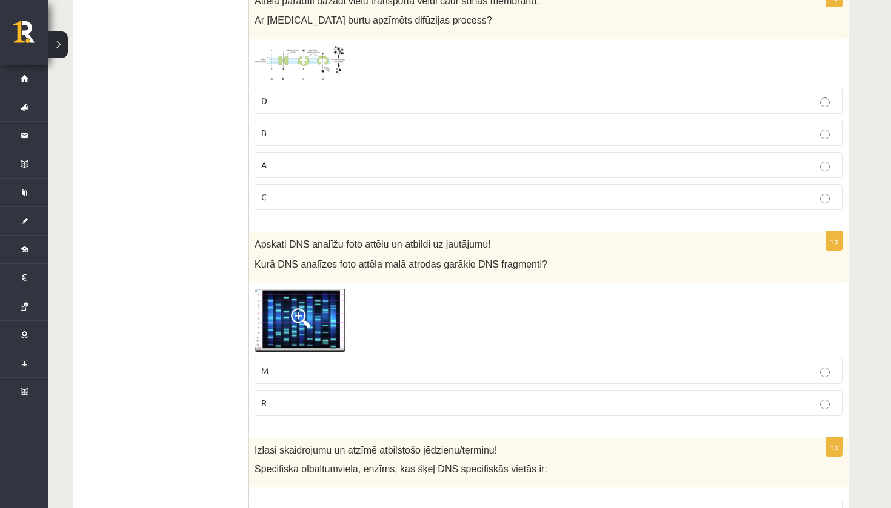
click at [273, 312] on img at bounding box center [299, 320] width 91 height 63
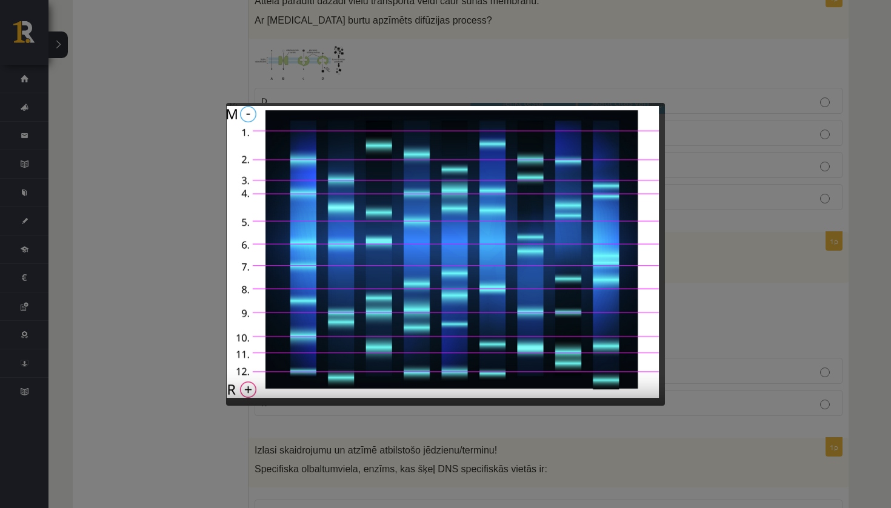
click at [187, 339] on div at bounding box center [445, 254] width 891 height 508
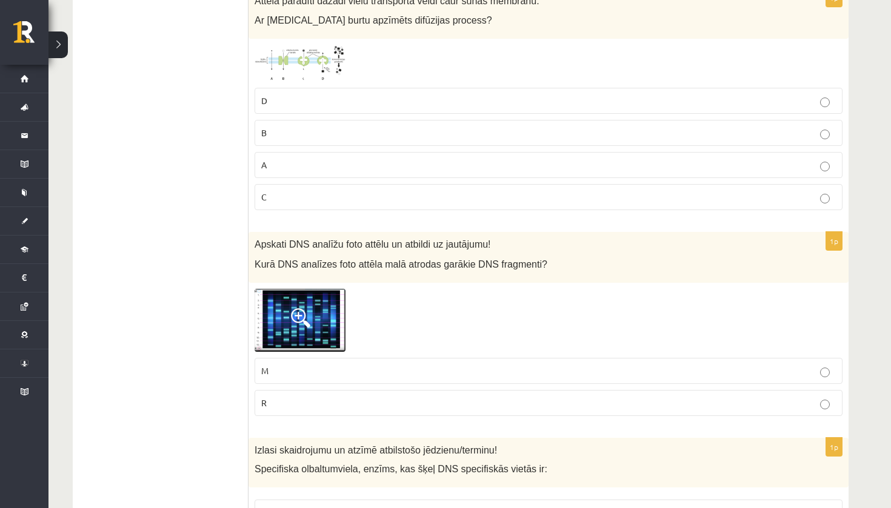
click at [284, 365] on p "M" at bounding box center [548, 371] width 574 height 13
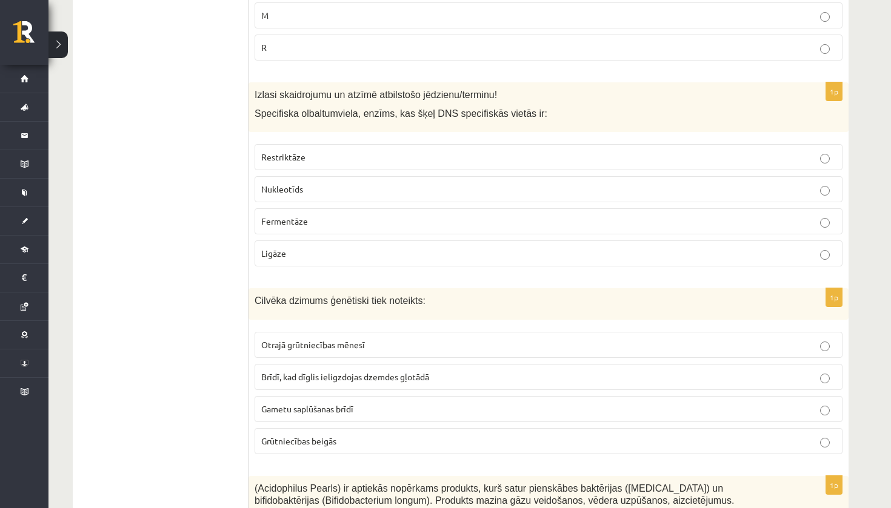
scroll to position [5741, 0]
click at [344, 216] on p "Fermentāze" at bounding box center [548, 222] width 574 height 13
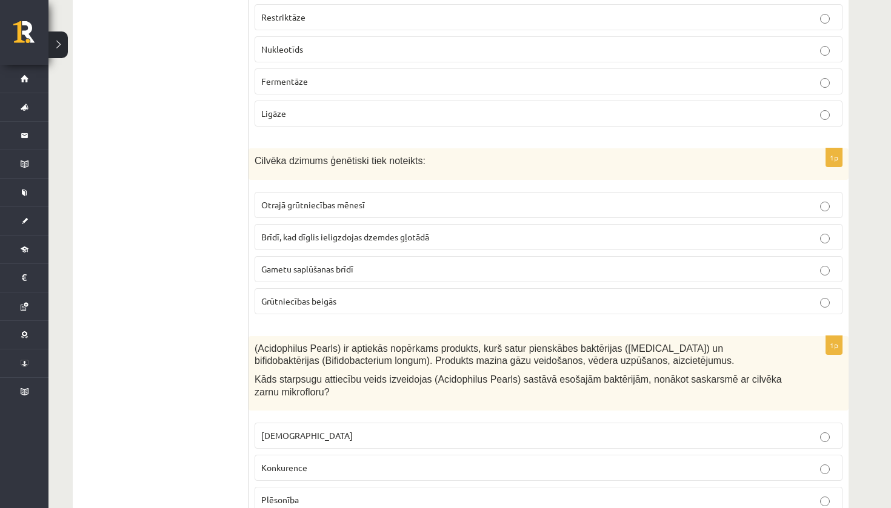
scroll to position [5884, 0]
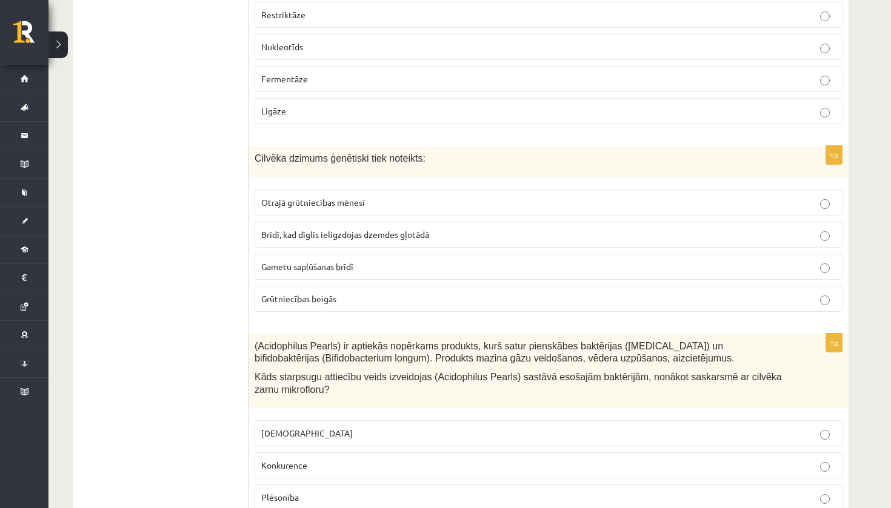
click at [396, 190] on label "Otrajā grūtniecības mēnesī" at bounding box center [548, 203] width 588 height 26
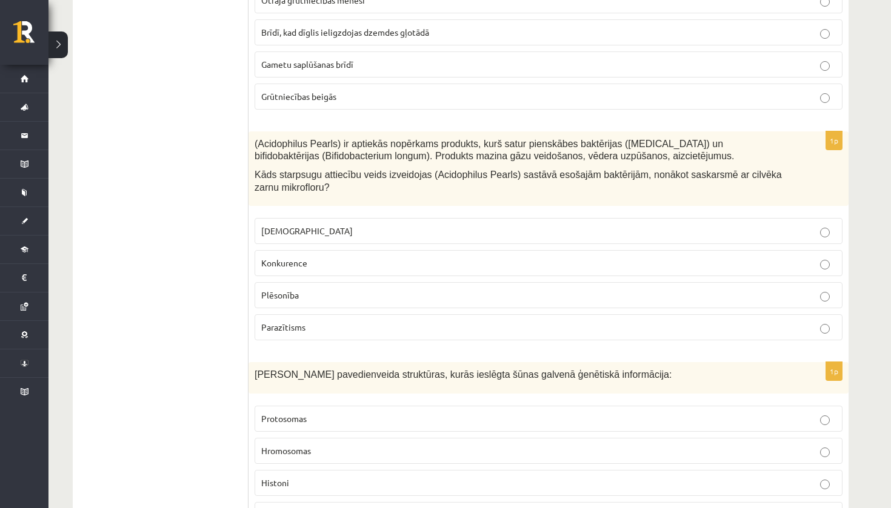
scroll to position [6088, 0]
click at [366, 255] on p "Konkurence" at bounding box center [548, 261] width 574 height 13
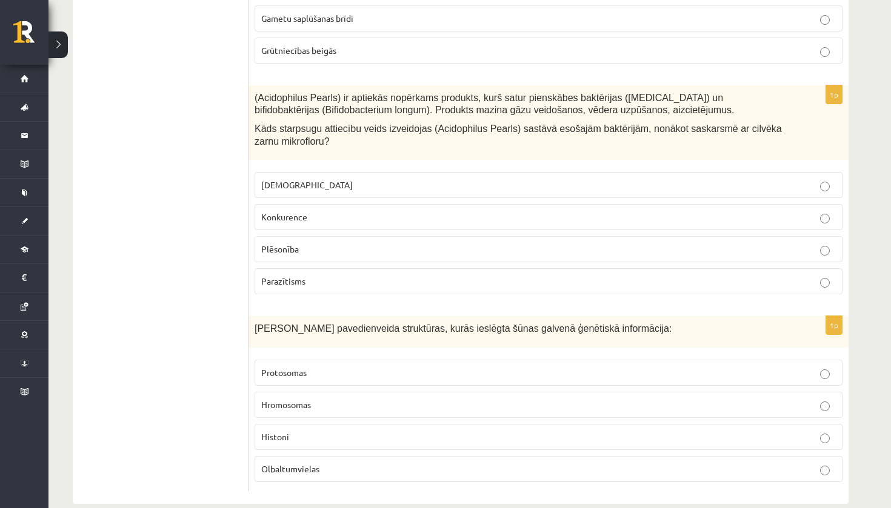
scroll to position [6132, 0]
click at [384, 463] on p "Olbaltumvielas" at bounding box center [548, 469] width 574 height 13
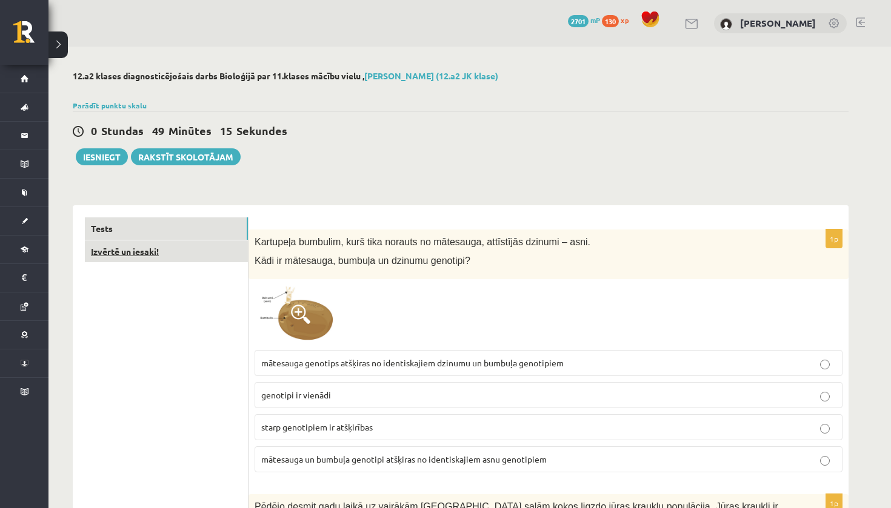
scroll to position [0, 0]
click at [170, 253] on link "Izvērtē un iesaki!" at bounding box center [166, 251] width 163 height 22
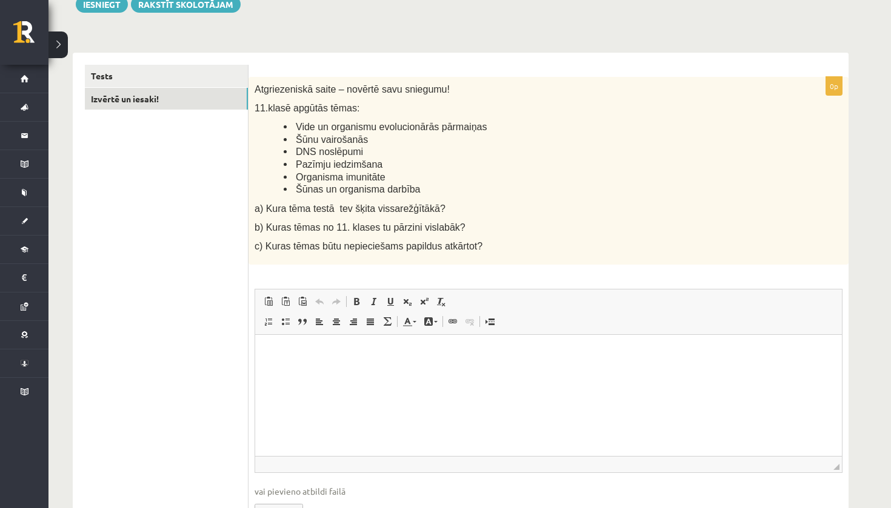
scroll to position [151, 0]
click at [440, 370] on html at bounding box center [548, 354] width 586 height 37
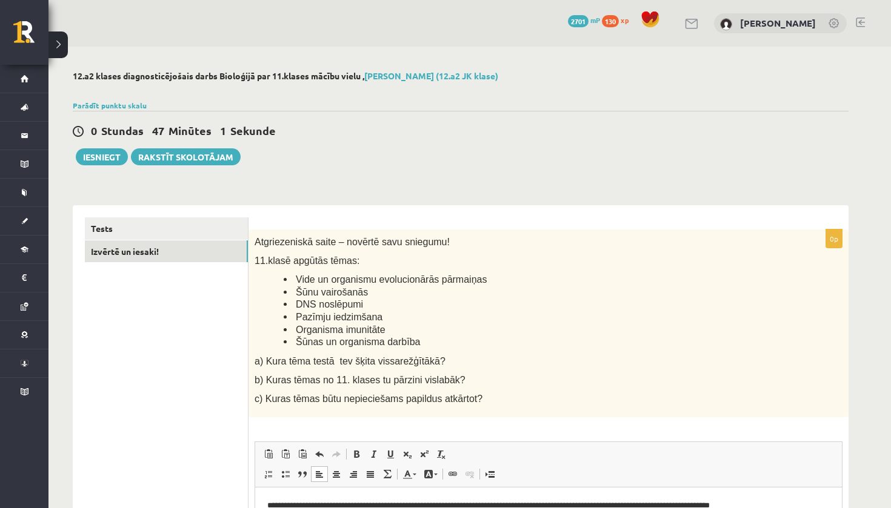
scroll to position [0, 0]
click at [102, 154] on button "Iesniegt" at bounding box center [102, 156] width 52 height 17
click at [191, 231] on link "Tests" at bounding box center [166, 228] width 163 height 22
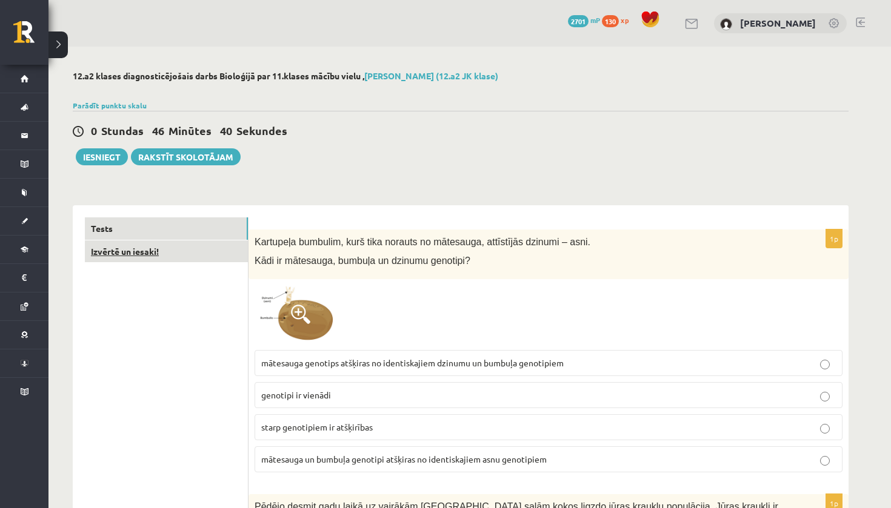
click at [205, 253] on link "Izvērtē un iesaki!" at bounding box center [166, 251] width 163 height 22
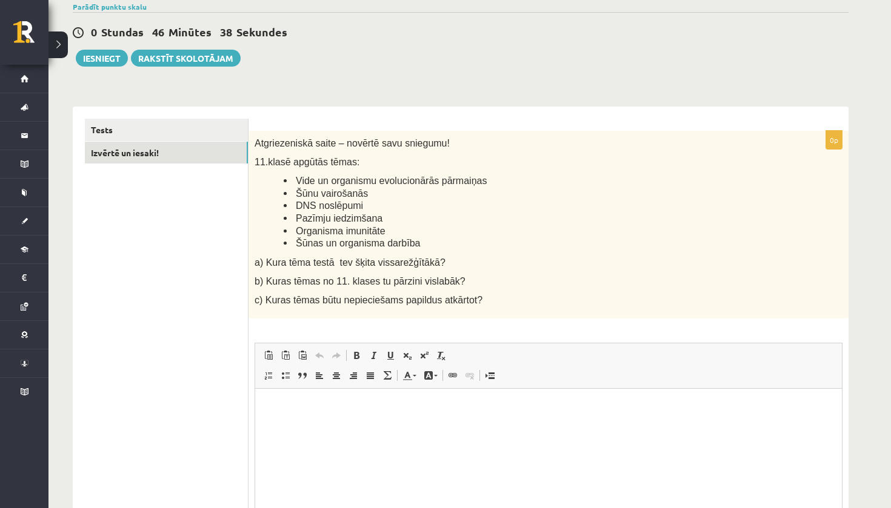
click at [423, 426] on html at bounding box center [548, 407] width 586 height 37
drag, startPoint x: 291, startPoint y: 177, endPoint x: 491, endPoint y: 180, distance: 199.9
click at [491, 180] on li "Vide un organismu evolucionārās pārmaiņas" at bounding box center [533, 180] width 498 height 13
copy span "Vide un organismu evolucionārās pārmaiņas"
click at [387, 417] on html "**********" at bounding box center [548, 407] width 586 height 36
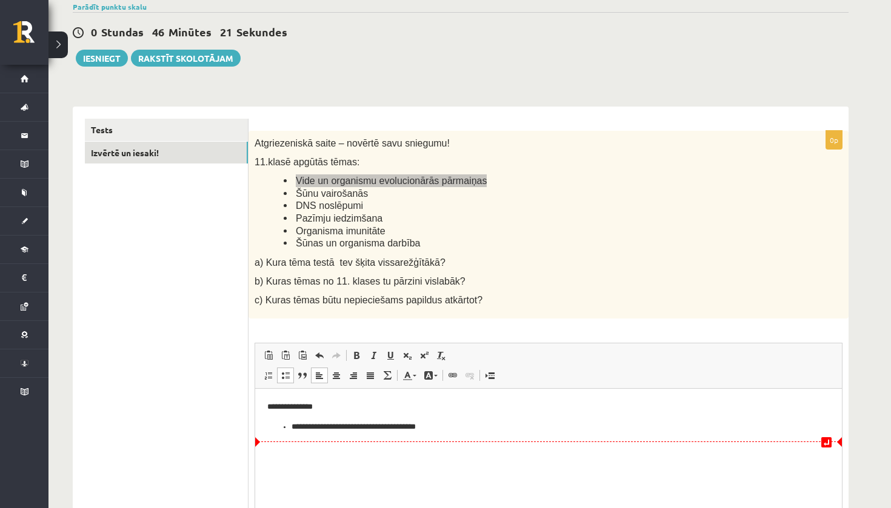
click at [294, 428] on li "**********" at bounding box center [548, 427] width 514 height 13
click at [511, 407] on p "**********" at bounding box center [548, 407] width 562 height 12
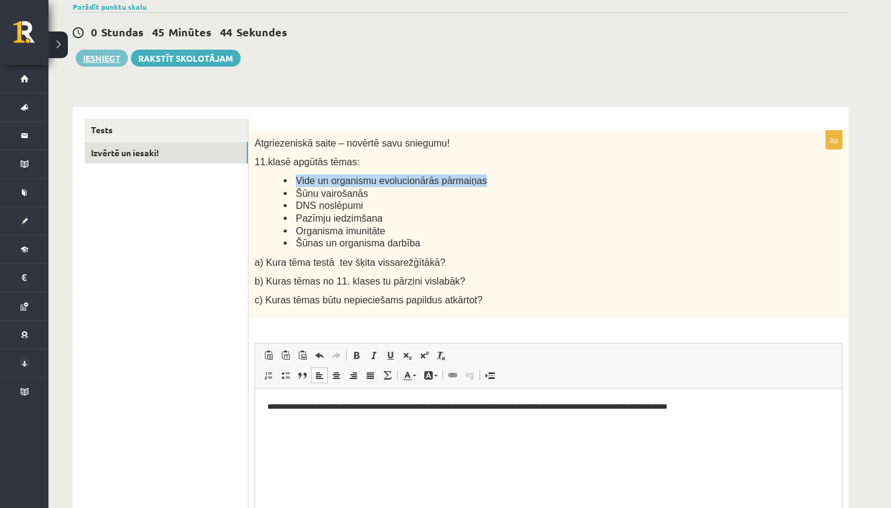
click at [116, 57] on button "Iesniegt" at bounding box center [102, 58] width 52 height 17
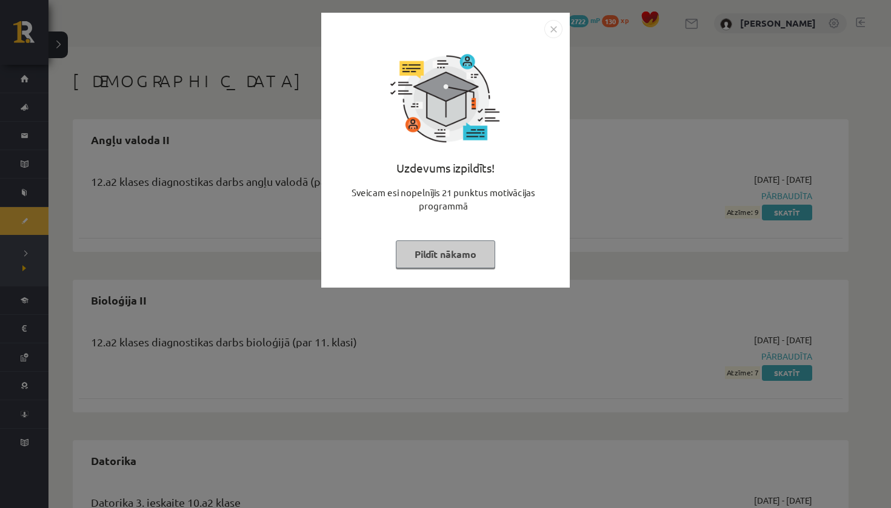
click at [453, 262] on button "Pildīt nākamo" at bounding box center [445, 254] width 99 height 28
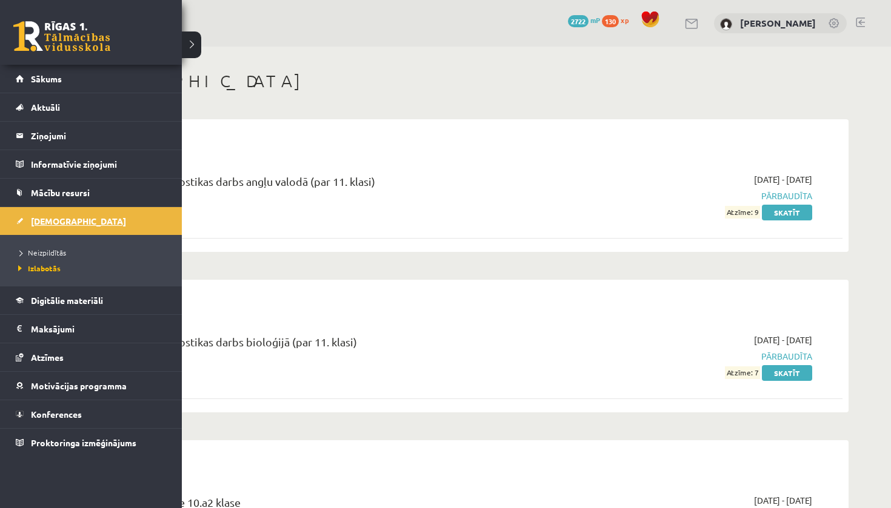
click at [27, 220] on link "[DEMOGRAPHIC_DATA]" at bounding box center [91, 221] width 151 height 28
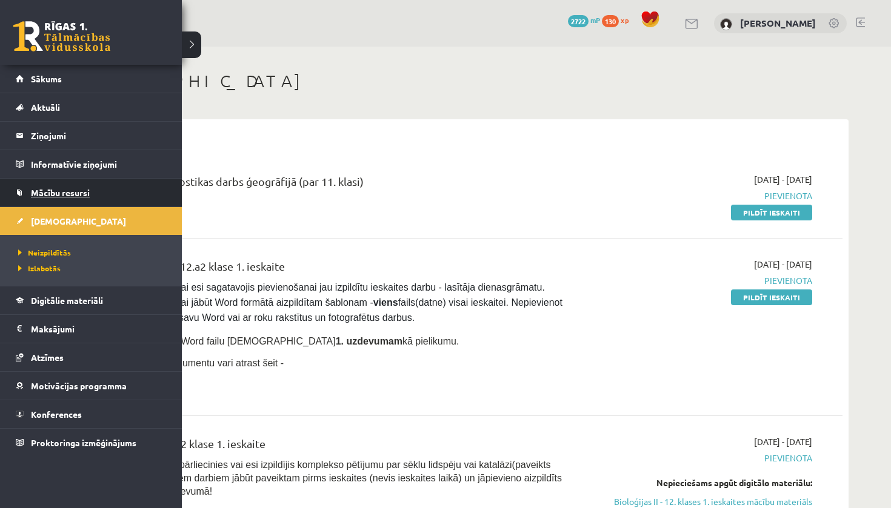
click at [67, 197] on link "Mācību resursi" at bounding box center [91, 193] width 151 height 28
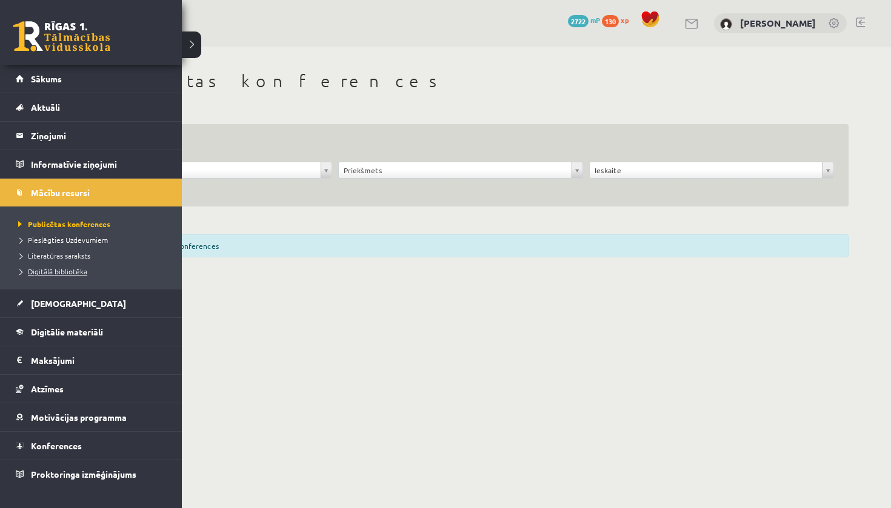
click at [75, 273] on span "Digitālā bibliotēka" at bounding box center [51, 272] width 72 height 10
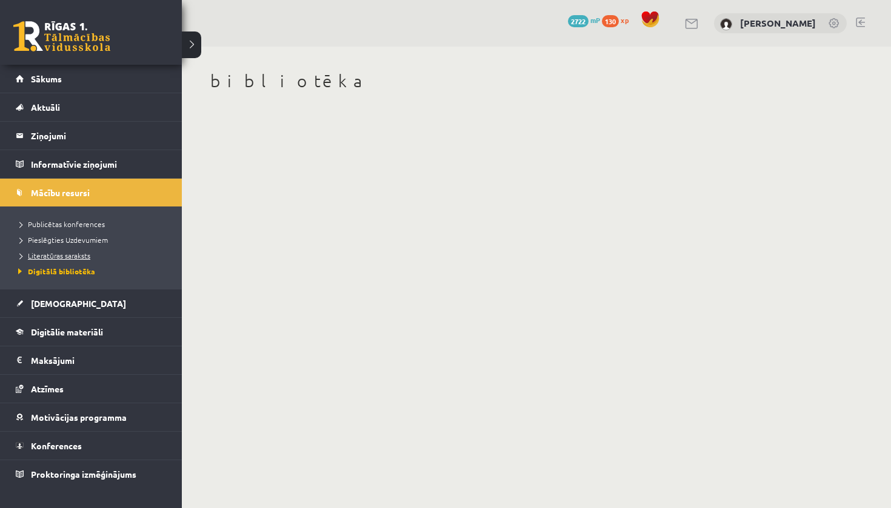
click at [76, 253] on span "Literatūras saraksts" at bounding box center [52, 256] width 75 height 10
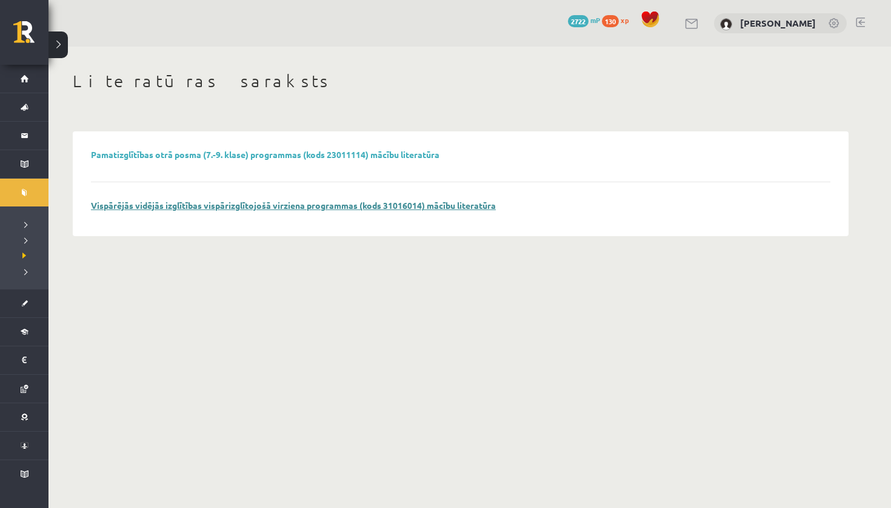
click at [263, 205] on link "Vispārējās vidējās izglītības vispārizglītojošā virziena programmas (kods 31016…" at bounding box center [293, 205] width 405 height 11
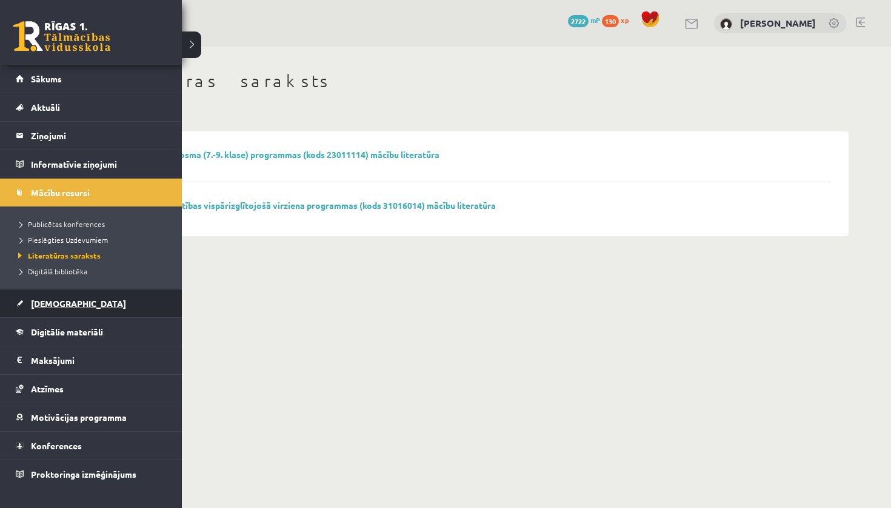
click at [110, 306] on link "[DEMOGRAPHIC_DATA]" at bounding box center [91, 304] width 151 height 28
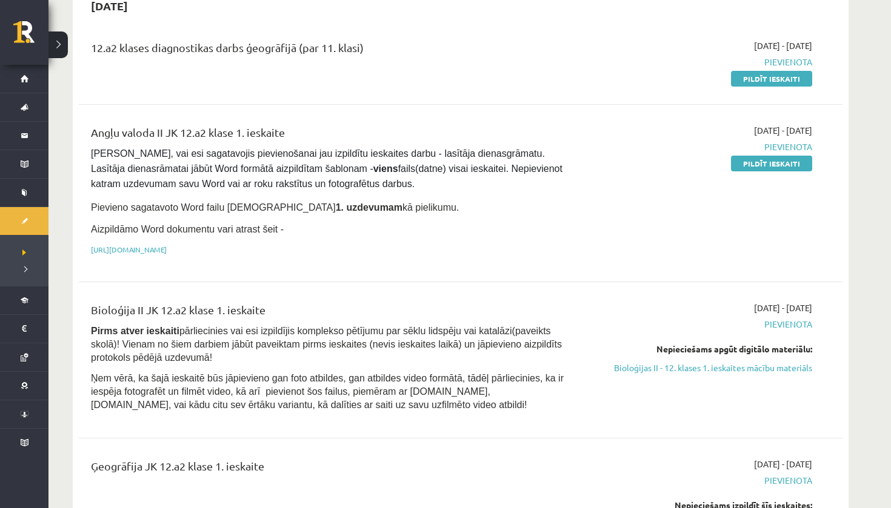
scroll to position [133, 0]
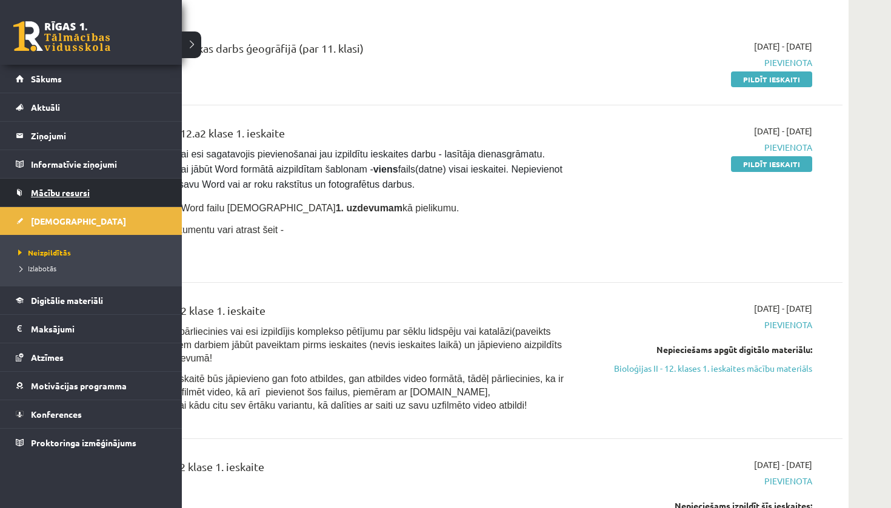
click at [52, 193] on span "Mācību resursi" at bounding box center [60, 192] width 59 height 11
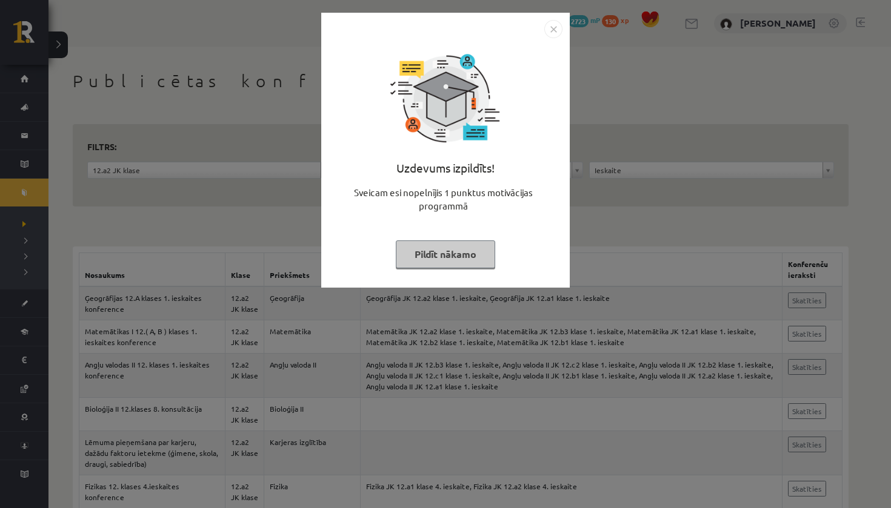
click at [474, 251] on button "Pildīt nākamo" at bounding box center [445, 254] width 99 height 28
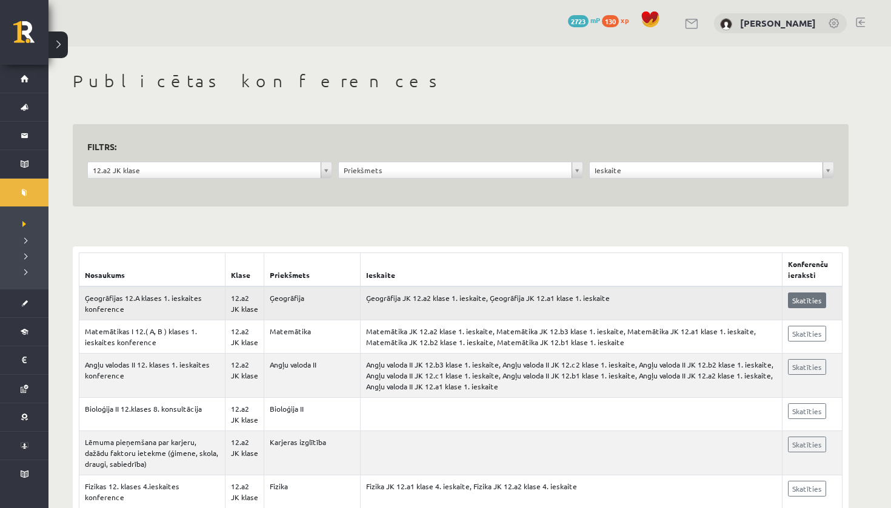
click at [822, 300] on link "Skatīties" at bounding box center [807, 301] width 38 height 16
